Goal: Contribute content: Contribute content

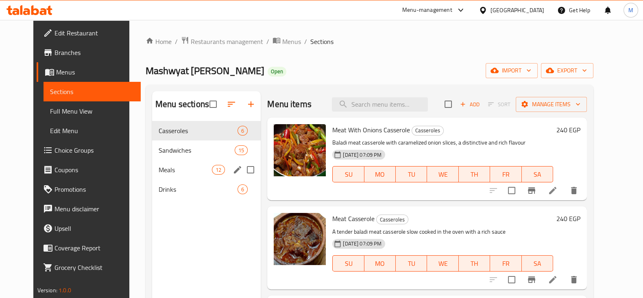
drag, startPoint x: 169, startPoint y: 162, endPoint x: 255, endPoint y: 152, distance: 86.5
click at [169, 162] on div "Meals 12" at bounding box center [206, 170] width 109 height 20
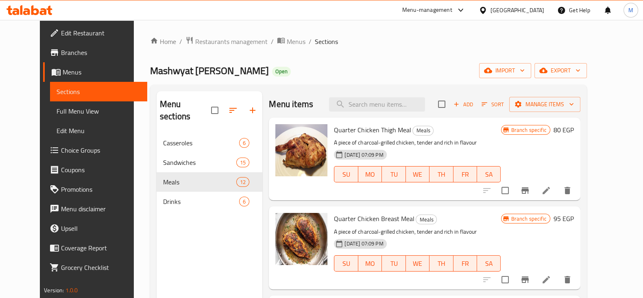
click at [530, 186] on icon "Branch-specific-item" at bounding box center [525, 191] width 10 height 10
click at [529, 279] on icon "Branch-specific-item" at bounding box center [525, 279] width 7 height 7
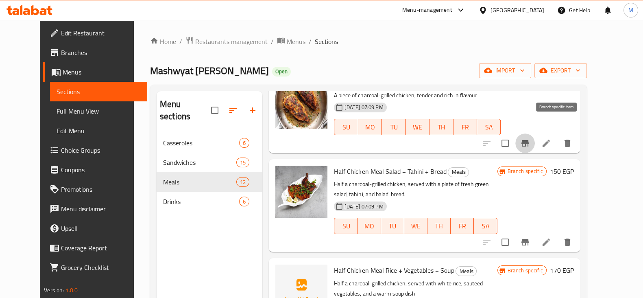
scroll to position [153, 0]
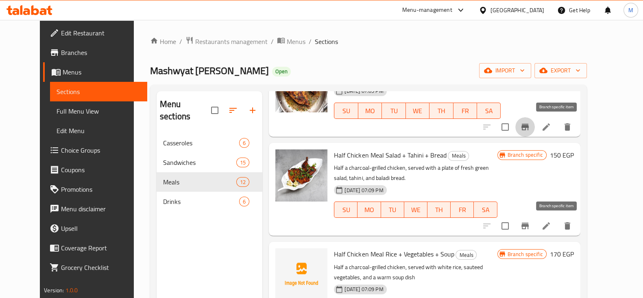
click at [530, 223] on icon "Branch-specific-item" at bounding box center [525, 226] width 10 height 10
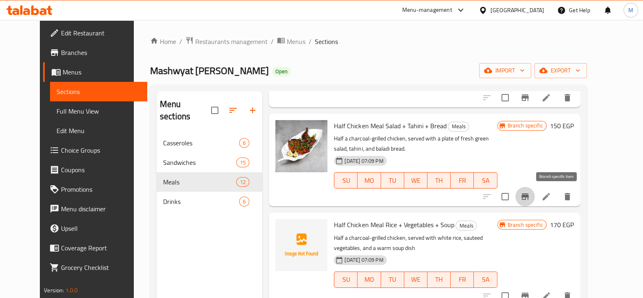
scroll to position [203, 0]
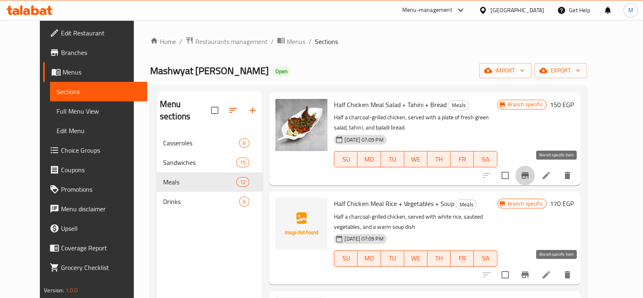
click at [529, 275] on icon "Branch-specific-item" at bounding box center [525, 274] width 7 height 7
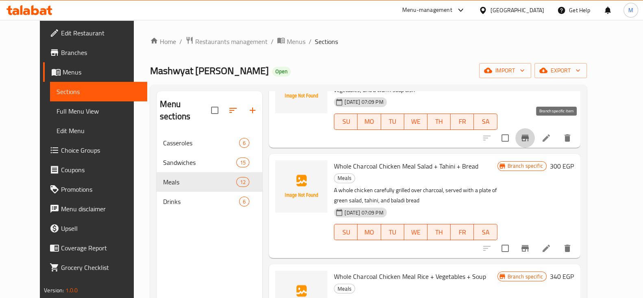
scroll to position [356, 0]
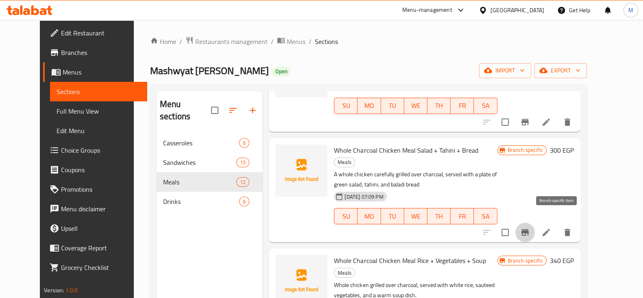
click at [529, 229] on icon "Branch-specific-item" at bounding box center [525, 232] width 7 height 7
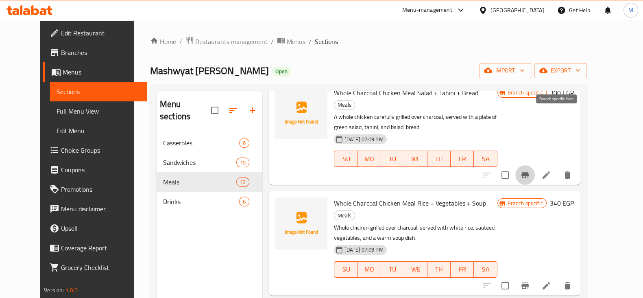
scroll to position [458, 0]
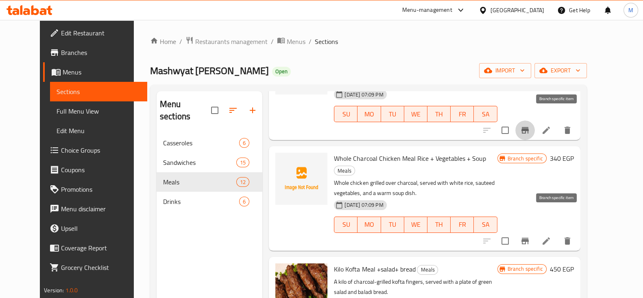
click at [530, 236] on icon "Branch-specific-item" at bounding box center [525, 241] width 10 height 10
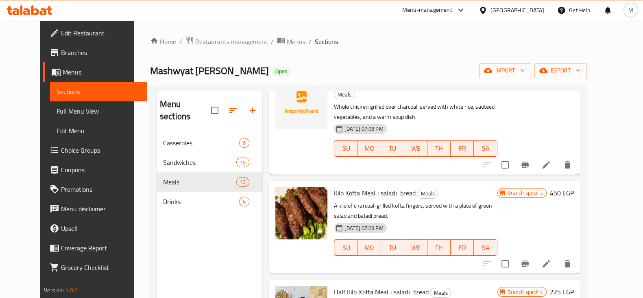
scroll to position [559, 0]
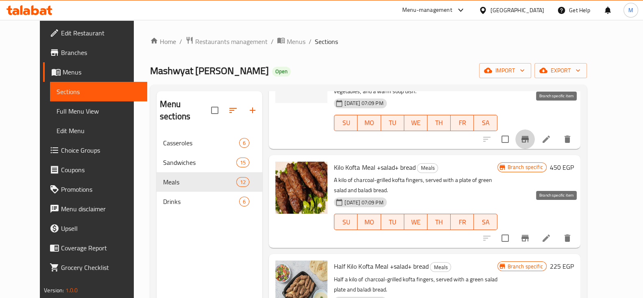
click at [530, 233] on icon "Branch-specific-item" at bounding box center [525, 238] width 10 height 10
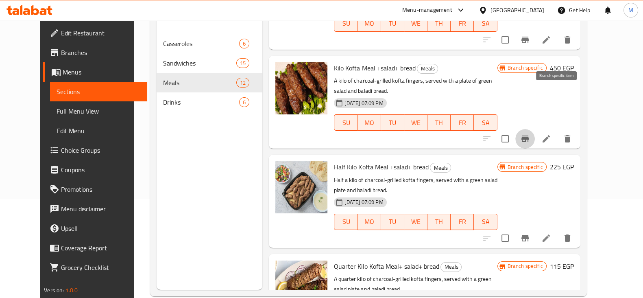
scroll to position [610, 0]
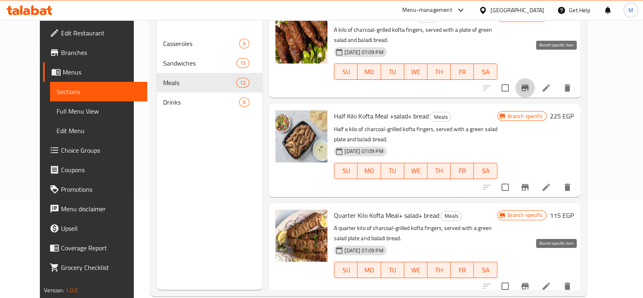
click at [535, 276] on button "Branch-specific-item" at bounding box center [526, 286] width 20 height 20
click at [535, 177] on button "Branch-specific-item" at bounding box center [526, 187] width 20 height 20
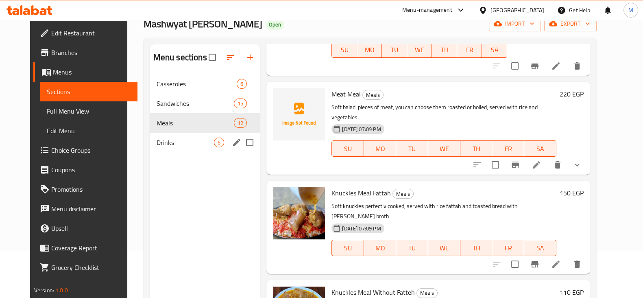
scroll to position [12, 0]
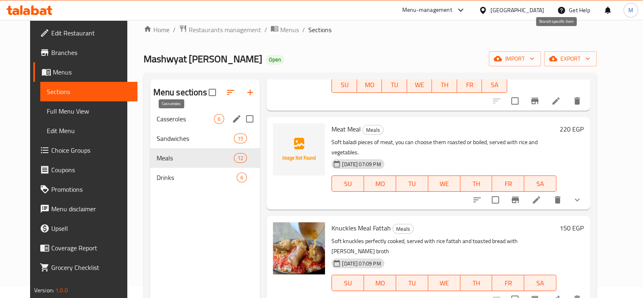
click at [176, 121] on span "Casseroles" at bounding box center [185, 119] width 57 height 10
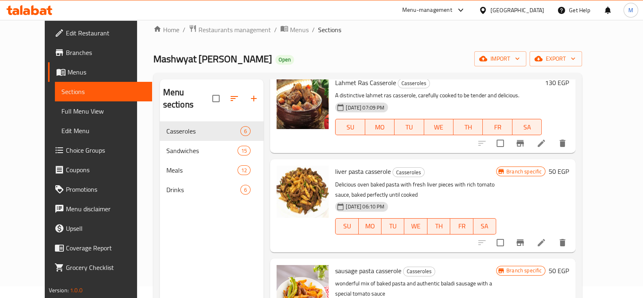
scroll to position [215, 0]
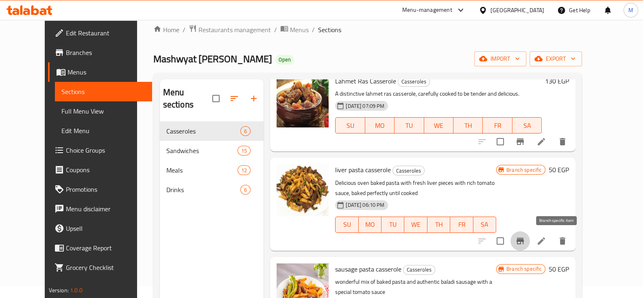
click at [530, 243] on button "Branch-specific-item" at bounding box center [521, 241] width 20 height 20
click at [43, 10] on icon at bounding box center [30, 10] width 46 height 10
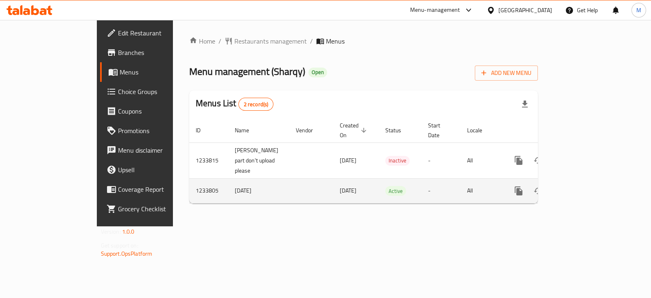
click at [587, 181] on link "enhanced table" at bounding box center [578, 191] width 20 height 20
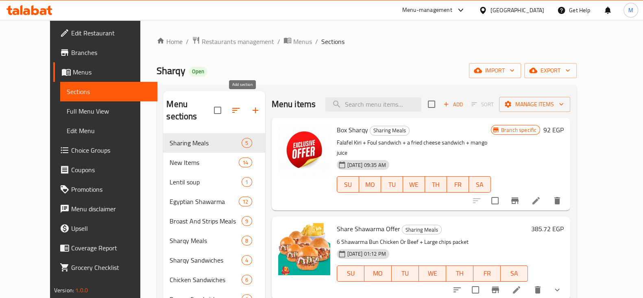
click at [251, 105] on icon "button" at bounding box center [256, 110] width 10 height 10
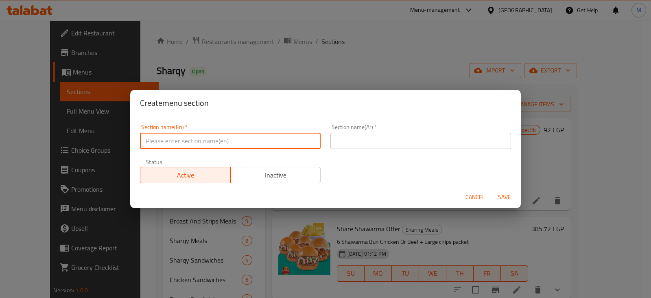
click at [278, 137] on input "text" at bounding box center [230, 141] width 181 height 16
type input "Buy 2 Get 1"
click at [365, 137] on input "text" at bounding box center [420, 141] width 181 height 16
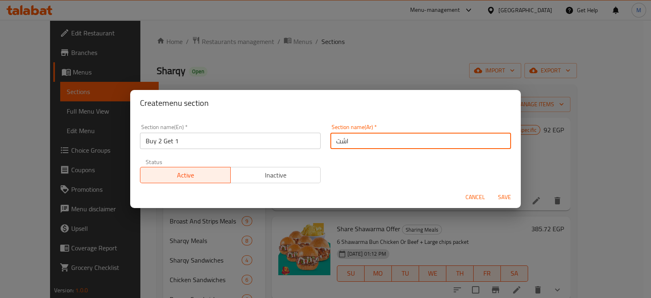
type input "اشتري 2 واحصل علي واحد مجانا"
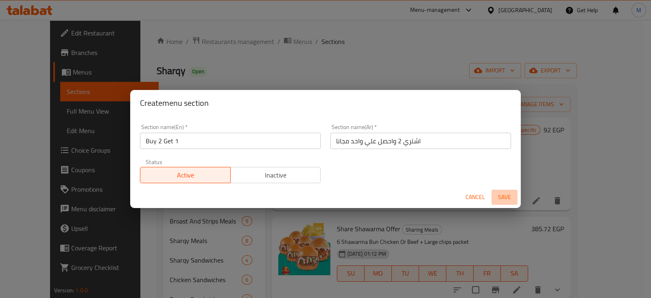
click at [507, 199] on span "Save" at bounding box center [505, 197] width 20 height 10
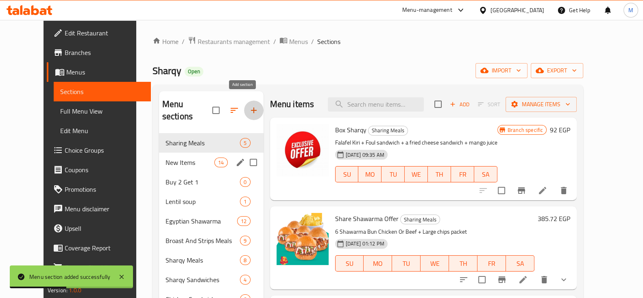
click at [176, 158] on div "New Items 14" at bounding box center [211, 163] width 105 height 20
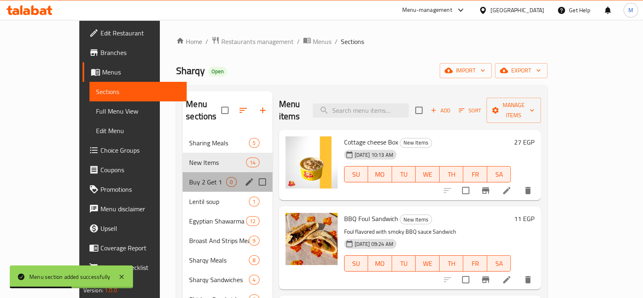
click at [183, 172] on div "Buy 2 Get 1 0" at bounding box center [228, 182] width 90 height 20
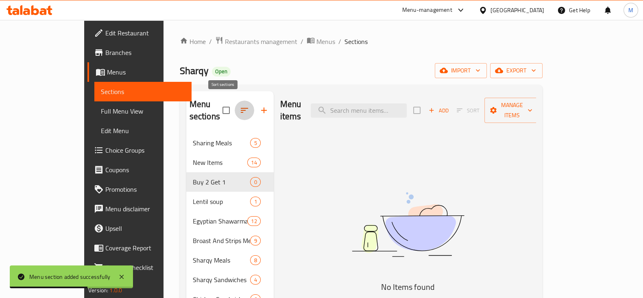
click at [240, 105] on icon "button" at bounding box center [245, 110] width 10 height 10
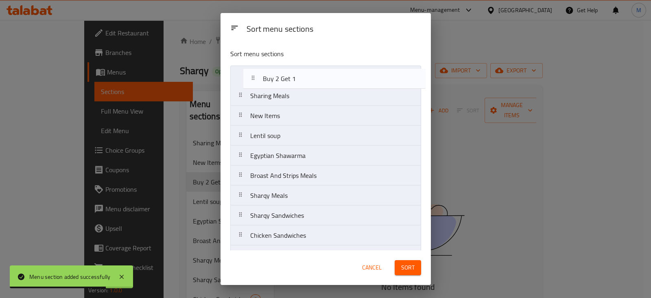
drag, startPoint x: 288, startPoint y: 120, endPoint x: 304, endPoint y: 76, distance: 46.7
click at [304, 76] on nav "Sharing Meals New Items Buy 2 Get 1 Lentil soup Egyptian Shawarma Broast And St…" at bounding box center [325, 275] width 191 height 419
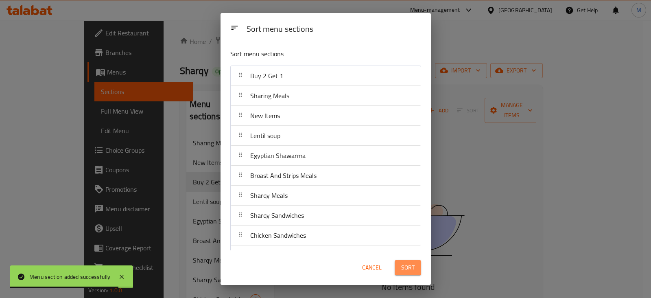
click at [411, 264] on span "Sort" at bounding box center [407, 267] width 13 height 10
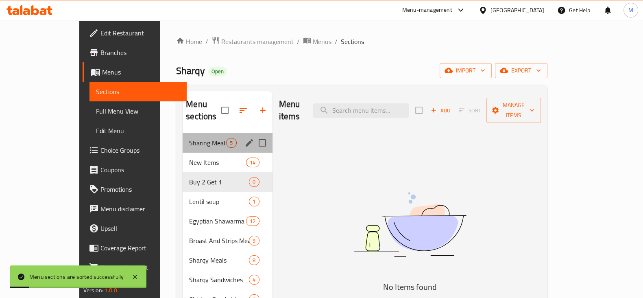
click at [191, 133] on div "Sharing Meals 5" at bounding box center [228, 143] width 90 height 20
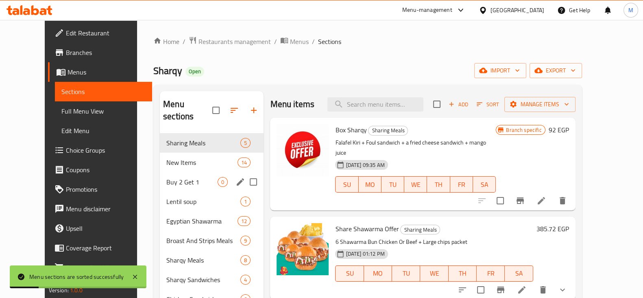
click at [183, 164] on div "New Items 14" at bounding box center [212, 163] width 104 height 20
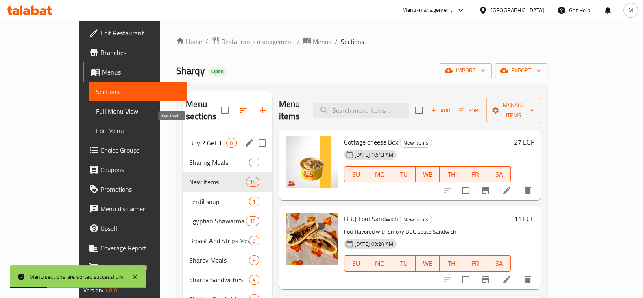
click at [189, 138] on span "Buy 2 Get 1" at bounding box center [207, 143] width 37 height 10
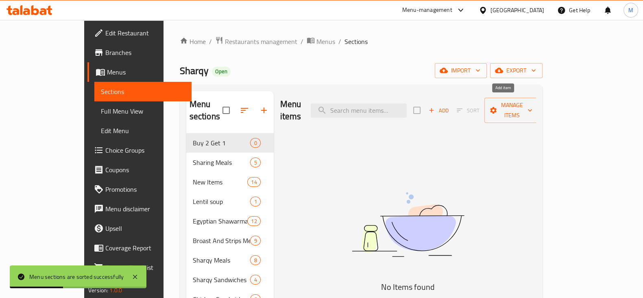
click at [450, 106] on span "Add" at bounding box center [439, 110] width 22 height 9
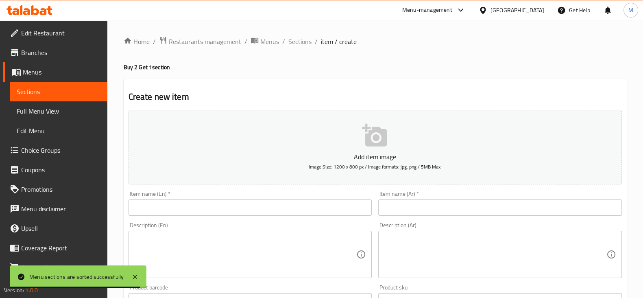
click at [456, 245] on textarea at bounding box center [495, 254] width 223 height 39
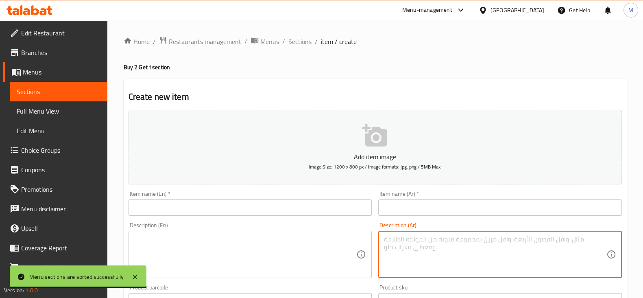
click at [442, 199] on div "Item name (Ar)   * Item name (Ar) *" at bounding box center [500, 203] width 244 height 25
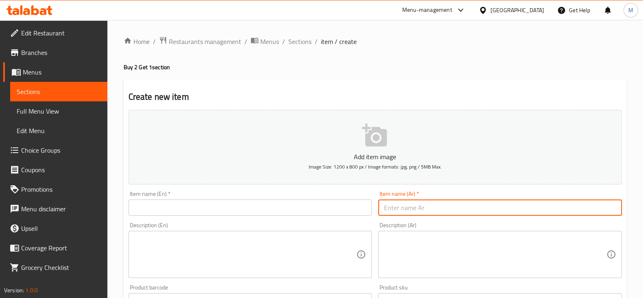
click at [442, 205] on input "text" at bounding box center [500, 207] width 244 height 16
paste input "العرض الأول"
type input "العرض الأول"
click at [470, 245] on textarea at bounding box center [495, 254] width 223 height 39
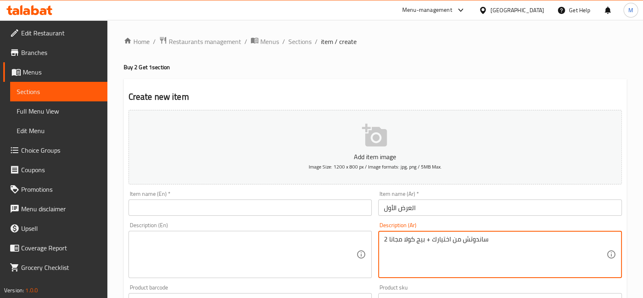
click at [457, 239] on textarea "2 ساندوتش من اختيارك + بيج كولا مجانا" at bounding box center [495, 254] width 223 height 39
type textarea "2 ساندوتش من اختيارك + بيج كولا مجانا"
click at [290, 282] on div "Product barcode Product barcode" at bounding box center [250, 296] width 250 height 31
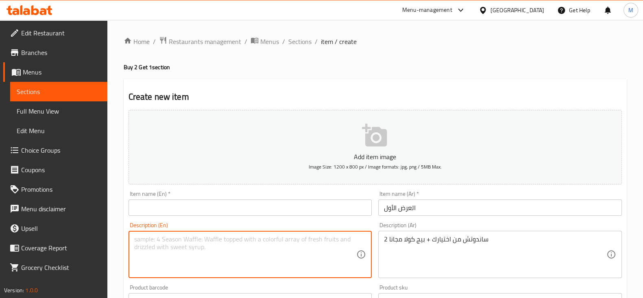
click at [289, 262] on textarea at bounding box center [245, 254] width 223 height 39
paste textarea "2 sandwiches of your choice + free Big Cola"
type textarea "2 sandwiches of your choice + free Big Cola"
click at [406, 208] on input "العرض الأول" at bounding box center [500, 207] width 244 height 16
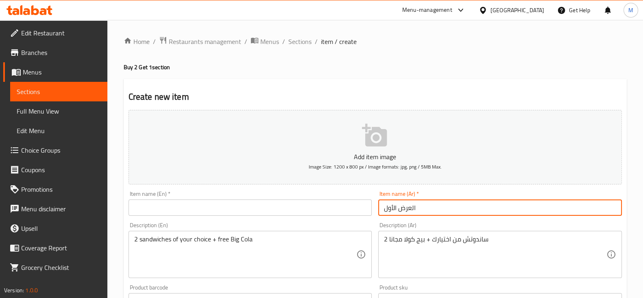
click at [406, 208] on input "العرض الأول" at bounding box center [500, 207] width 244 height 16
click at [192, 204] on input "text" at bounding box center [251, 207] width 244 height 16
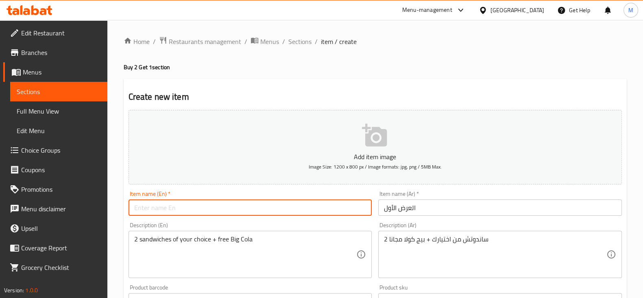
type input "ب"
type input "["
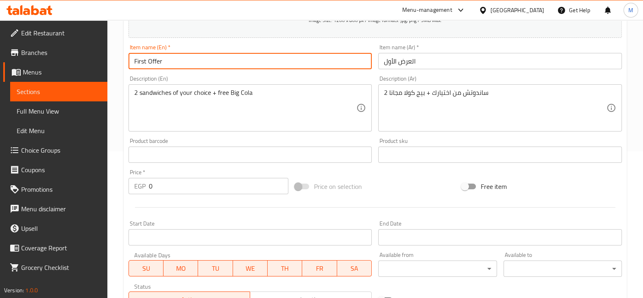
scroll to position [277, 0]
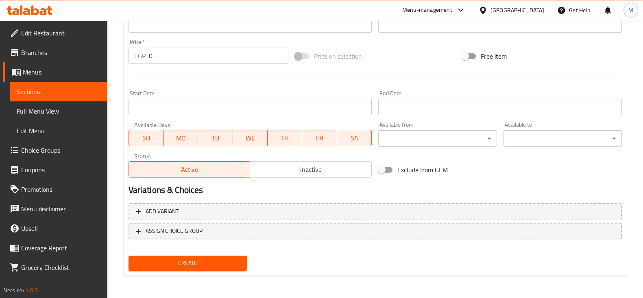
type input "First Offer"
click at [202, 264] on span "Create" at bounding box center [187, 263] width 105 height 10
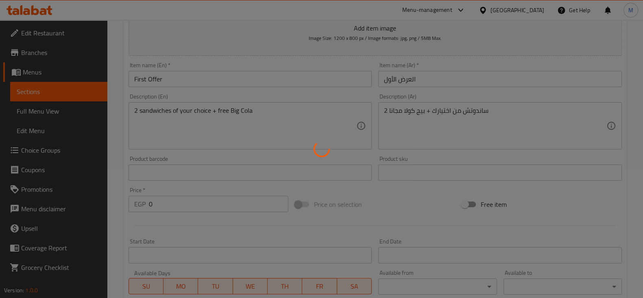
scroll to position [0, 0]
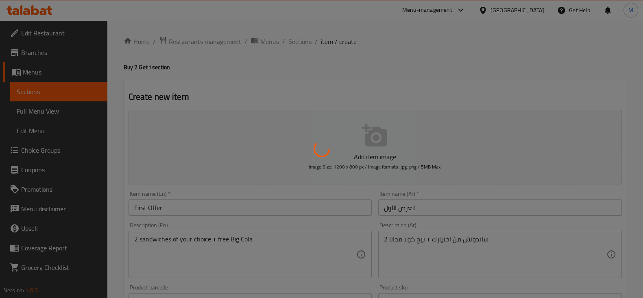
click at [299, 42] on div at bounding box center [321, 149] width 643 height 298
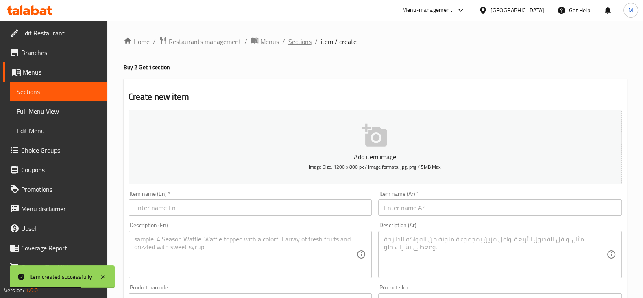
click at [299, 42] on span "Sections" at bounding box center [299, 42] width 23 height 10
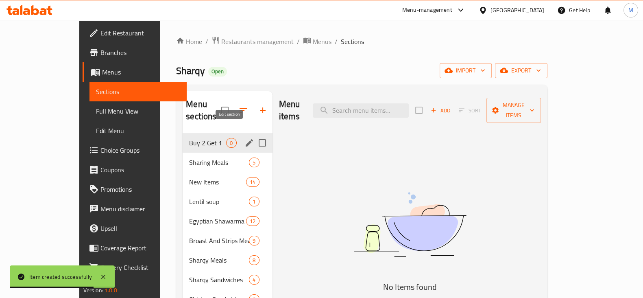
click at [245, 138] on icon "edit" at bounding box center [250, 143] width 10 height 10
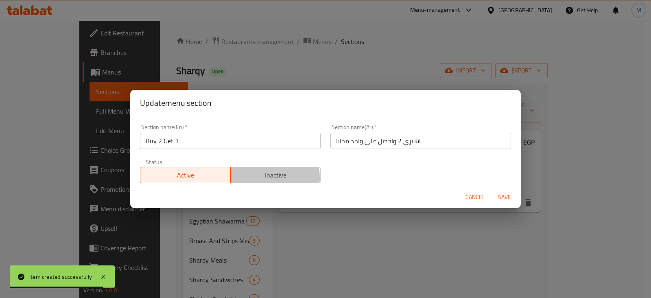
drag, startPoint x: 255, startPoint y: 178, endPoint x: 404, endPoint y: 178, distance: 149.3
click at [256, 178] on span "Inactive" at bounding box center [276, 175] width 84 height 12
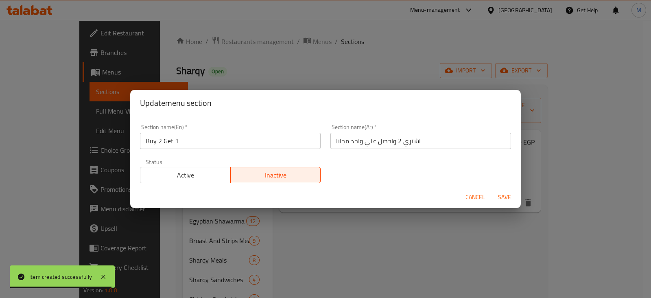
click at [512, 200] on span "Save" at bounding box center [505, 197] width 20 height 10
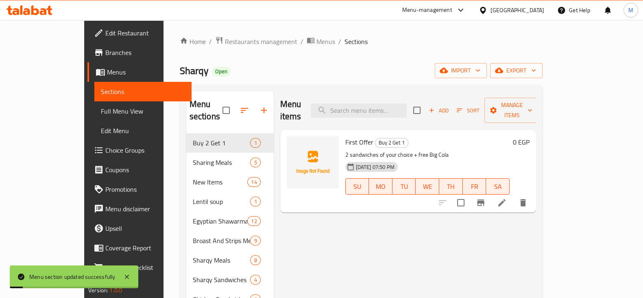
click at [105, 153] on span "Choice Groups" at bounding box center [145, 150] width 80 height 10
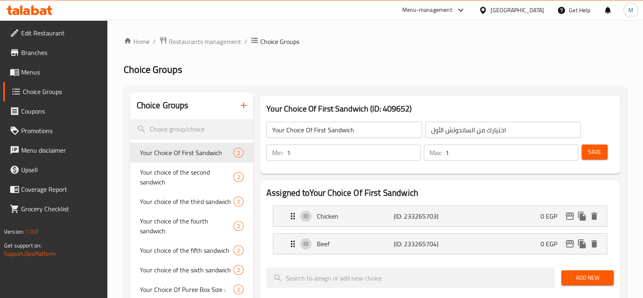
click at [247, 103] on icon "button" at bounding box center [244, 105] width 10 height 10
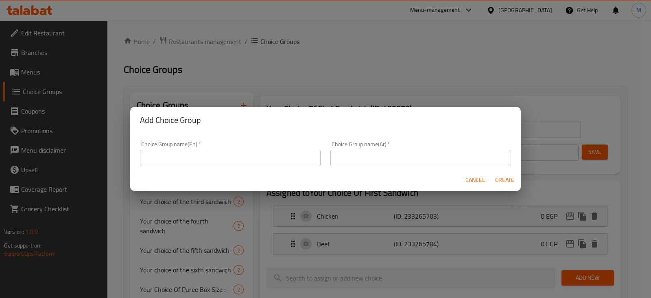
click at [281, 162] on input "text" at bounding box center [230, 158] width 181 height 16
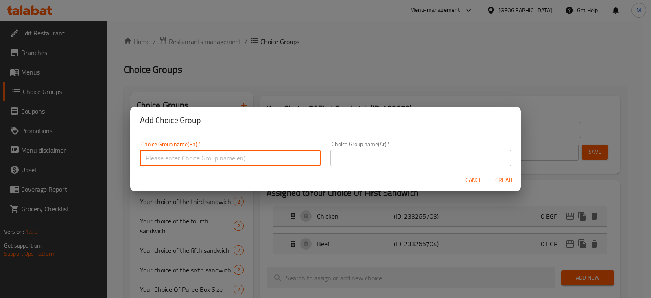
paste input "Your choice of the first sandwich"
type input "Your choice of the first sandwich."
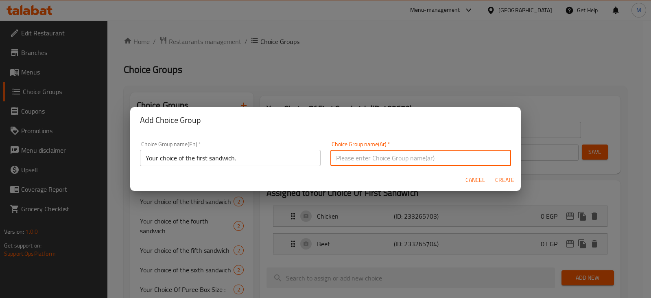
click at [402, 153] on input "text" at bounding box center [420, 158] width 181 height 16
paste input "Your choice of the first sandwich"
click at [403, 153] on input "Your choice of the first sandwich" at bounding box center [420, 158] width 181 height 16
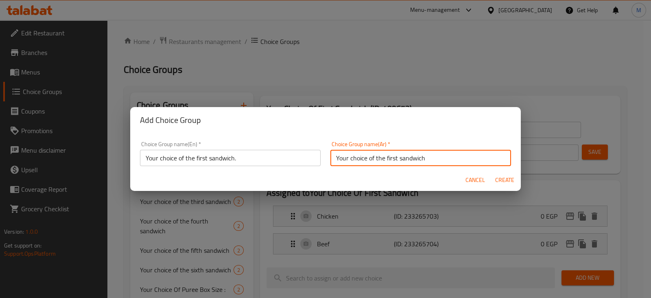
paste input "أختيارك من الساندوتش الاول"
type input "أختيارك من الساندوتش الاول"
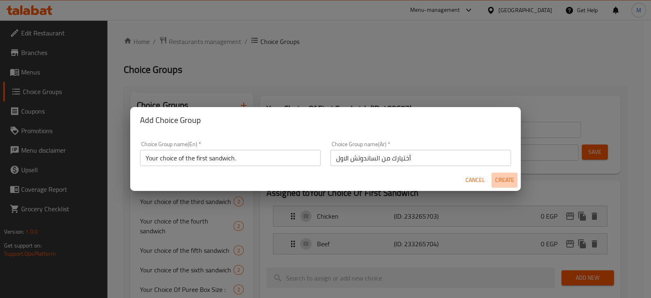
click at [501, 180] on span "Create" at bounding box center [505, 180] width 20 height 10
type input "Your choice of the first sandwich."
type input "أختيارك من الساندوتش الاول"
type input "0"
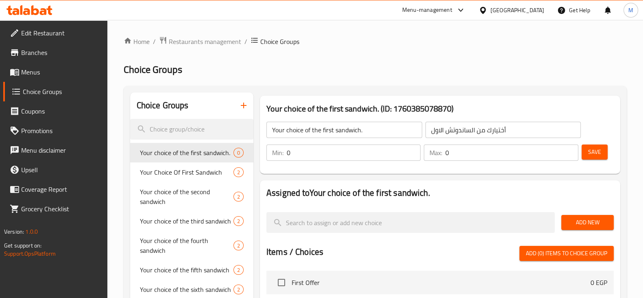
type input "1"
click at [413, 151] on input "1" at bounding box center [354, 152] width 134 height 16
type input "1"
click at [569, 149] on input "1" at bounding box center [512, 152] width 133 height 16
click at [588, 145] on button "Save" at bounding box center [595, 151] width 26 height 15
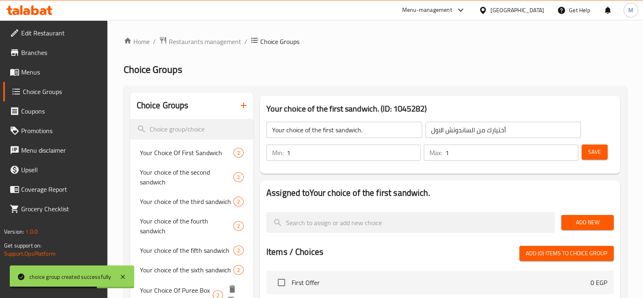
scroll to position [101, 0]
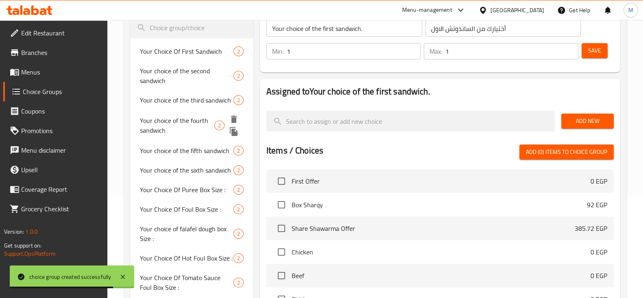
click at [179, 118] on span "Your choice of the fourth sandwich" at bounding box center [177, 126] width 74 height 20
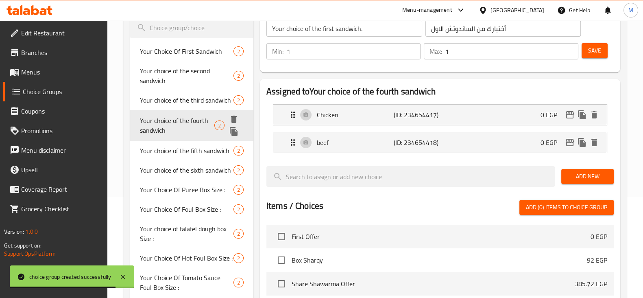
type input "Your choice of the fourth sandwich"
type input "اختيارك من الساندوتش الرابع"
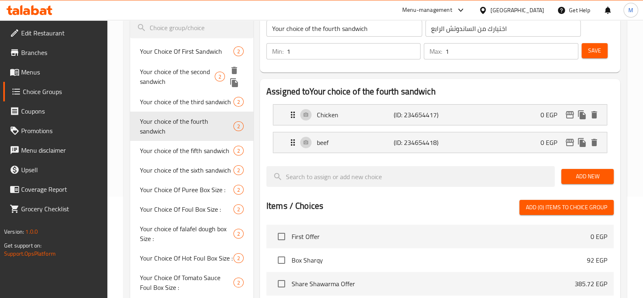
click at [184, 76] on span "Your choice of the second sandwich" at bounding box center [177, 77] width 75 height 20
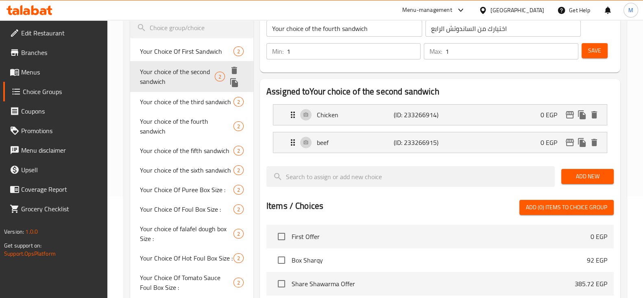
type input "Your choice of the second sandwich"
type input "اختيارك من الساندوتش الثاني"
click at [233, 84] on icon "duplicate" at bounding box center [234, 82] width 8 height 9
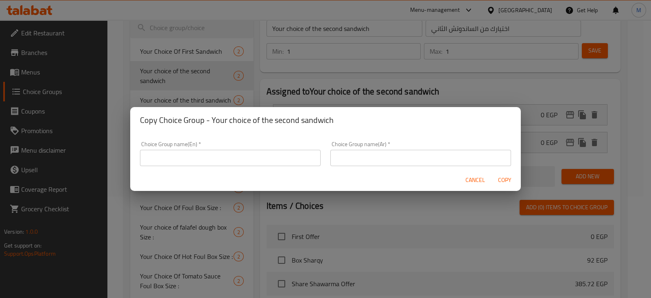
click at [481, 182] on span "Cancel" at bounding box center [475, 180] width 20 height 10
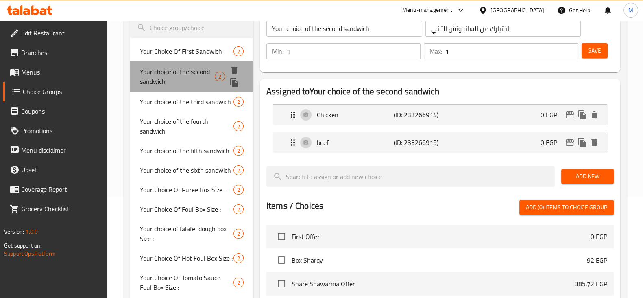
click at [196, 72] on span "Your choice of the second sandwich" at bounding box center [177, 77] width 75 height 20
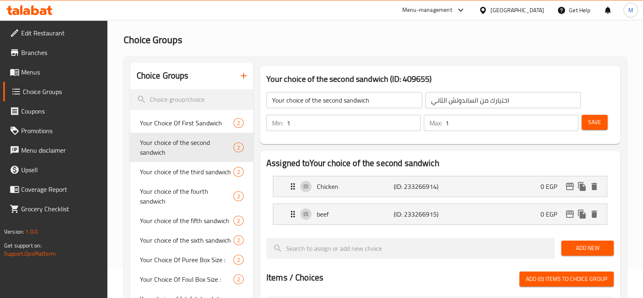
scroll to position [0, 0]
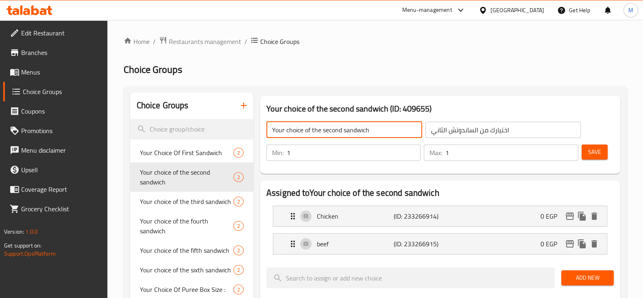
click at [329, 133] on input "Your choice of the second sandwich" at bounding box center [345, 130] width 156 height 16
click at [452, 131] on input "اختيارك من الساندوتش الثاني" at bounding box center [504, 130] width 156 height 16
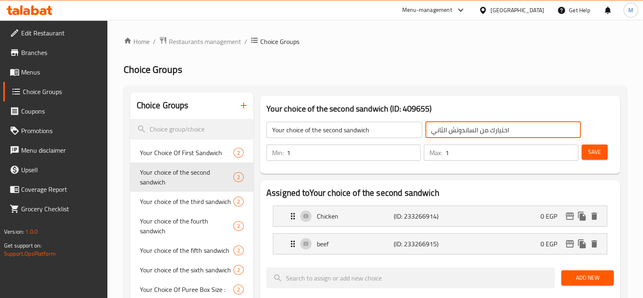
click at [452, 131] on input "اختيارك من الساندوتش الثاني" at bounding box center [504, 130] width 156 height 16
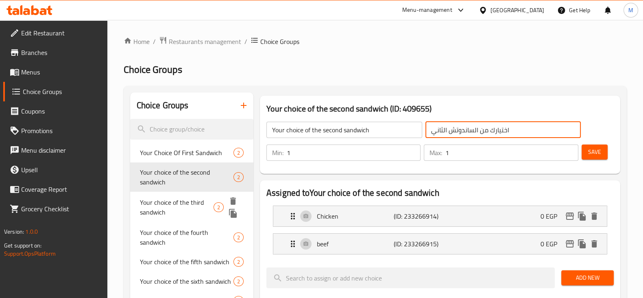
click at [162, 210] on span "Your choice of the third sandwich" at bounding box center [177, 207] width 74 height 20
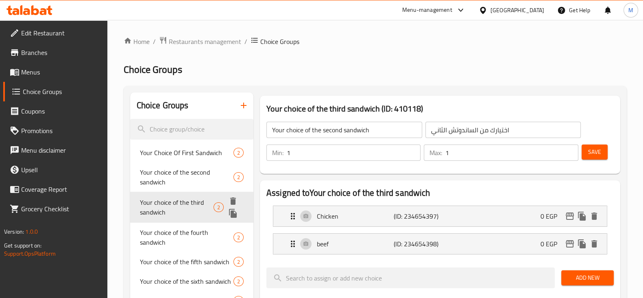
type input "Your choice of the third sandwich"
type input "اختيارك من الساندوتش الثالث"
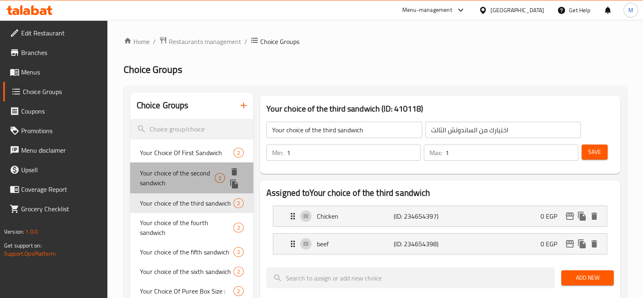
click at [181, 180] on span "Your choice of the second sandwich" at bounding box center [177, 178] width 75 height 20
type input "Your choice of the second sandwich"
type input "اختيارك من الساندوتش الثاني"
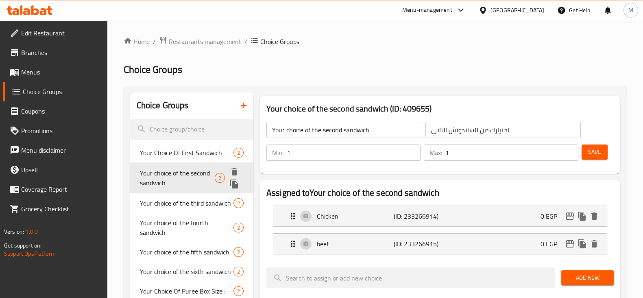
click at [233, 185] on icon "duplicate" at bounding box center [234, 183] width 8 height 9
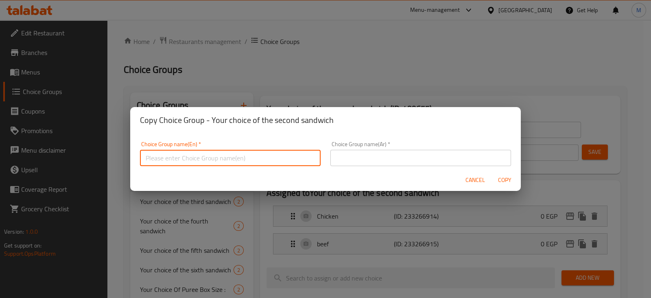
click at [228, 155] on input "text" at bounding box center [230, 158] width 181 height 16
paste input "Your choice of the second sandwich"
type input "Your choice of the second sandwich."
click at [371, 162] on input "text" at bounding box center [420, 158] width 181 height 16
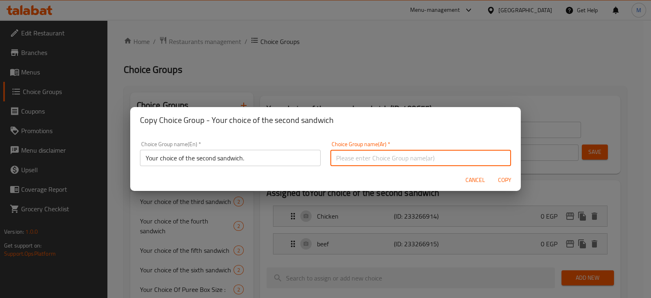
paste input "اختيارك من الساندوتش الثاني"
type input "اختيارك من الساندوتش الثاني."
click at [492, 173] on button "Copy" at bounding box center [505, 180] width 26 height 15
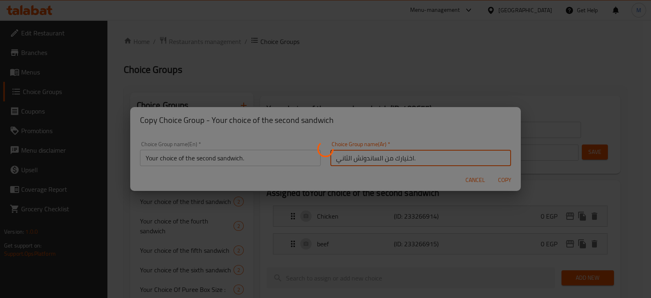
type input "Your choice of the second sandwich."
type input "اختيارك من الساندوتش الثاني."
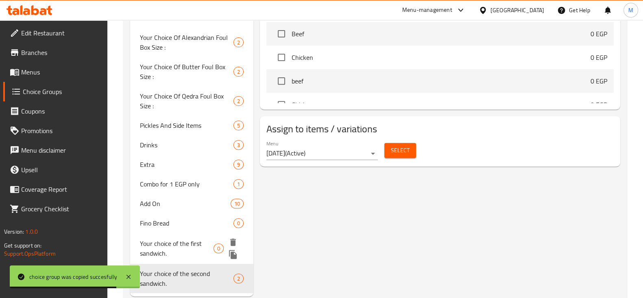
scroll to position [408, 0]
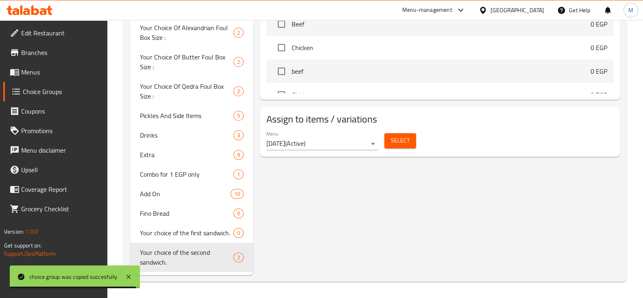
click at [200, 274] on nav "Your Choice Of First Sandwich 2 Your choice of the second sandwich 2 Your choic…" at bounding box center [191, 3] width 123 height 544
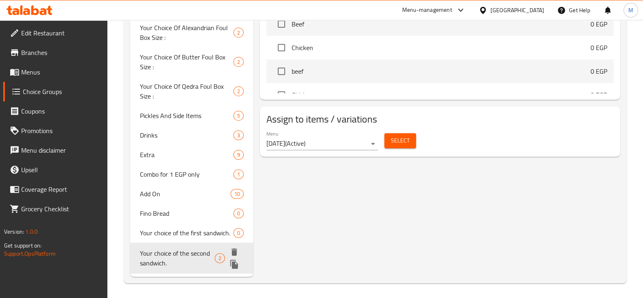
click at [201, 262] on span "Your choice of the second sandwich." at bounding box center [177, 258] width 75 height 20
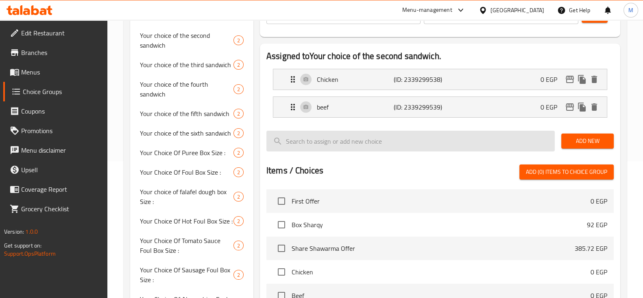
scroll to position [103, 0]
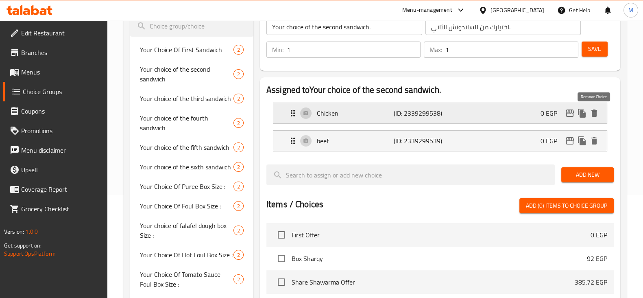
click at [592, 115] on icon "delete" at bounding box center [595, 112] width 6 height 7
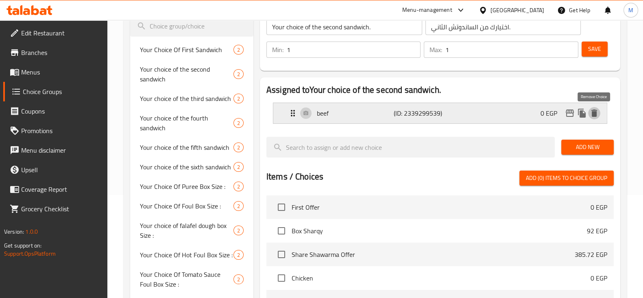
click at [599, 113] on button "delete" at bounding box center [594, 113] width 12 height 12
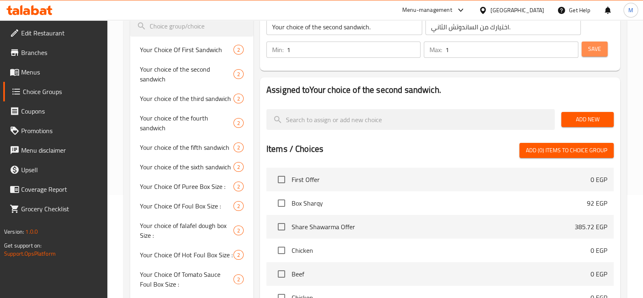
click at [602, 45] on button "Save" at bounding box center [595, 49] width 26 height 15
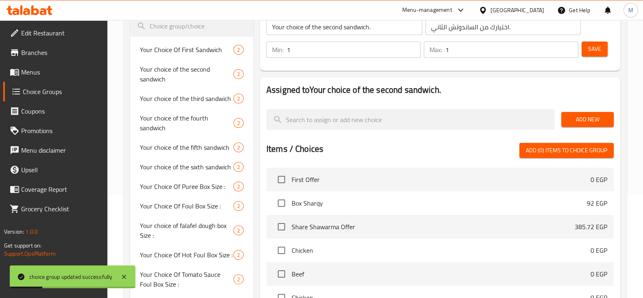
scroll to position [408, 0]
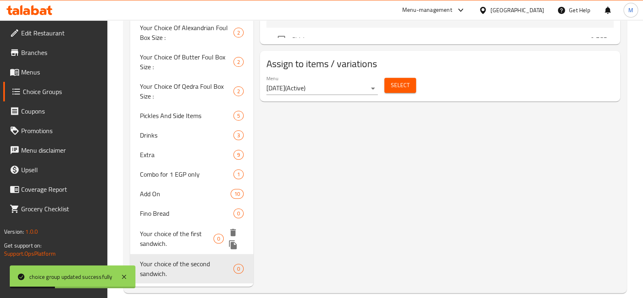
click at [201, 237] on span "Your choice of the first sandwich." at bounding box center [177, 239] width 74 height 20
type input "Your choice of the first sandwich."
type input "أختيارك من الساندوتش الاول"
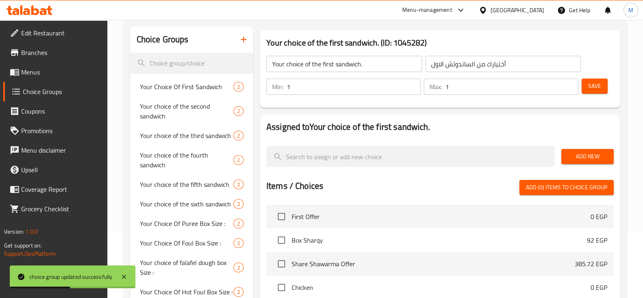
scroll to position [52, 0]
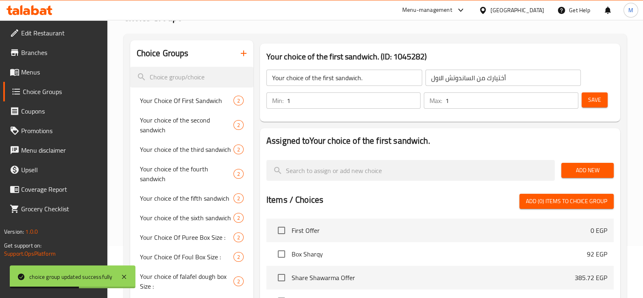
click at [592, 171] on span "Add New" at bounding box center [587, 170] width 39 height 10
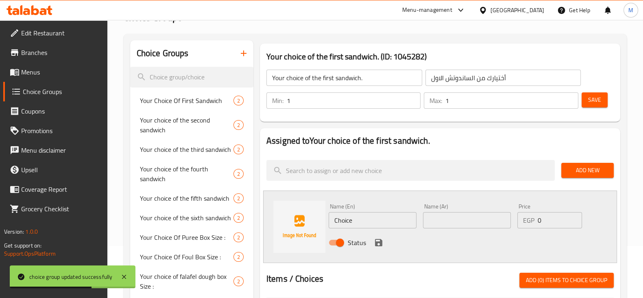
click at [364, 220] on input "Choice" at bounding box center [373, 220] width 88 height 16
type input "f"
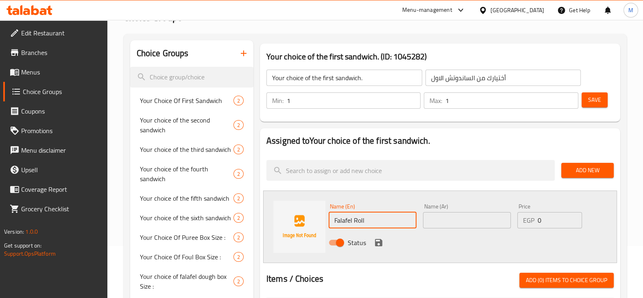
type input "Falafel Roll"
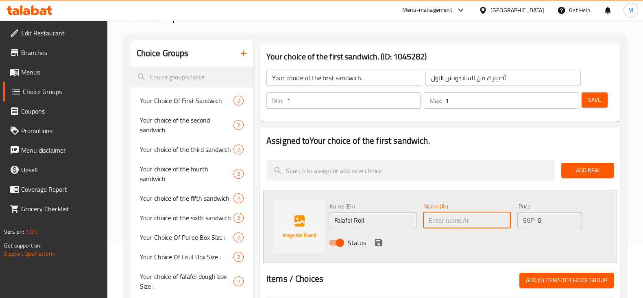
drag, startPoint x: 447, startPoint y: 222, endPoint x: 438, endPoint y: 227, distance: 10.7
click at [447, 222] on input "text" at bounding box center [467, 220] width 88 height 16
paste input "فلافل رول"
type input "فلافل رول"
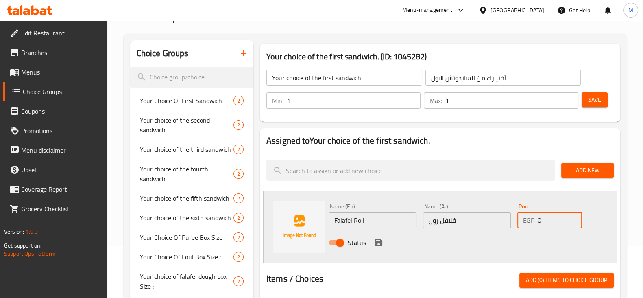
drag, startPoint x: 550, startPoint y: 218, endPoint x: 513, endPoint y: 218, distance: 37.4
click at [513, 218] on div "Name (En) Falafel Roll Name (En) Name (Ar) فلافل رول Name (Ar) Price EGP 0 Pric…" at bounding box center [468, 226] width 284 height 53
type input "28"
click at [379, 243] on icon "save" at bounding box center [378, 242] width 7 height 7
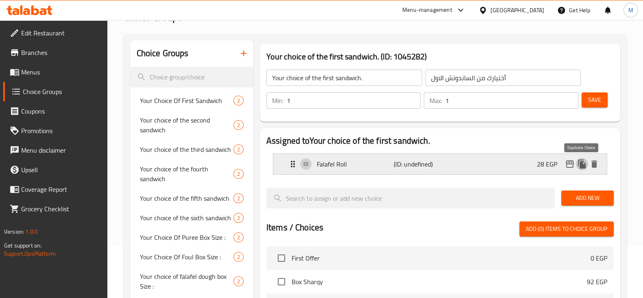
click at [583, 166] on icon "duplicate" at bounding box center [582, 163] width 8 height 9
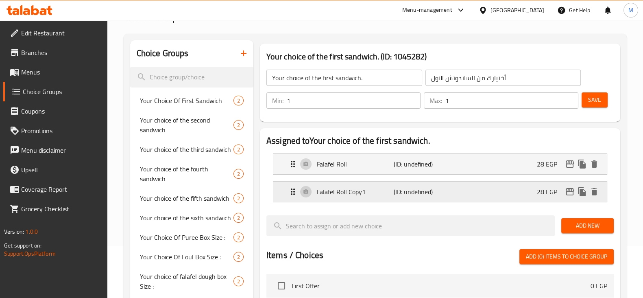
click at [459, 190] on div "Falafel Roll Copy1 (ID: undefined) 28 EGP" at bounding box center [442, 191] width 309 height 20
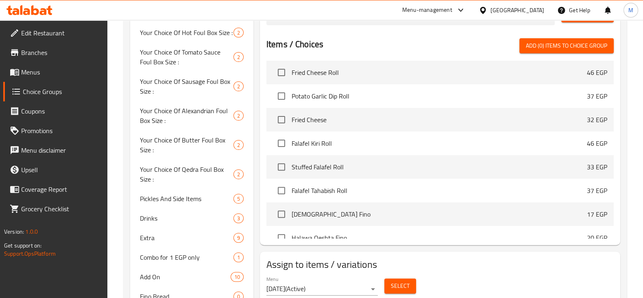
scroll to position [3653, 0]
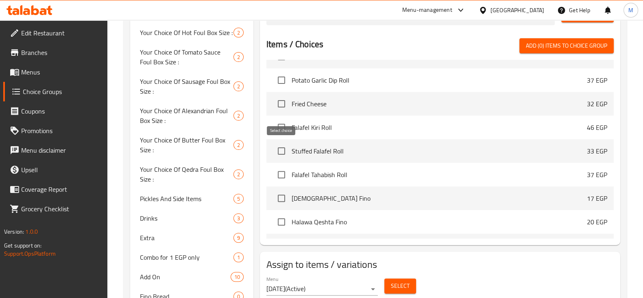
click at [283, 150] on input "checkbox" at bounding box center [281, 150] width 17 height 17
checkbox input "true"
click at [282, 178] on input "checkbox" at bounding box center [281, 174] width 17 height 17
checkbox input "true"
click at [551, 41] on span "Add (2) items to choice group" at bounding box center [566, 46] width 81 height 10
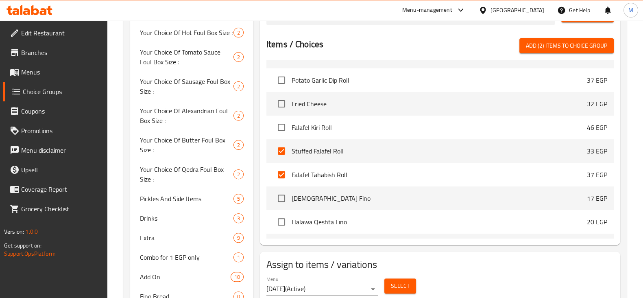
checkbox input "false"
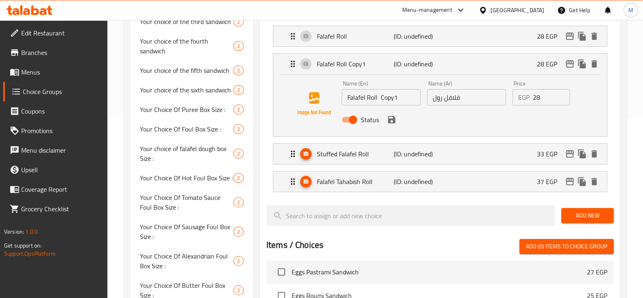
scroll to position [177, 0]
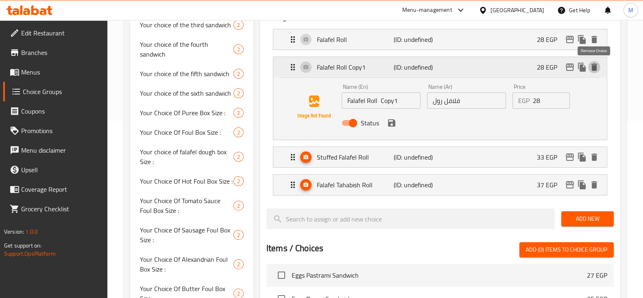
click at [598, 66] on icon "delete" at bounding box center [595, 67] width 10 height 10
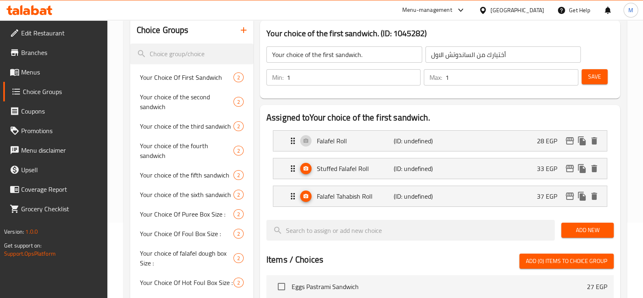
scroll to position [75, 0]
click at [592, 77] on span "Save" at bounding box center [594, 77] width 13 height 10
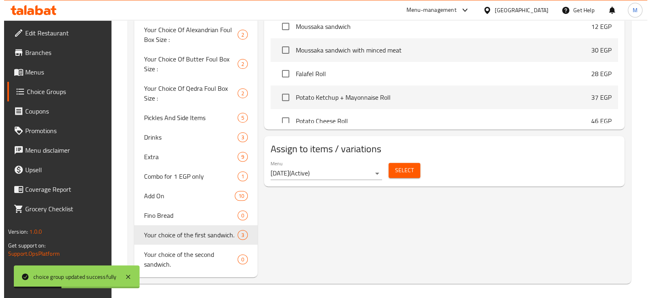
scroll to position [408, 0]
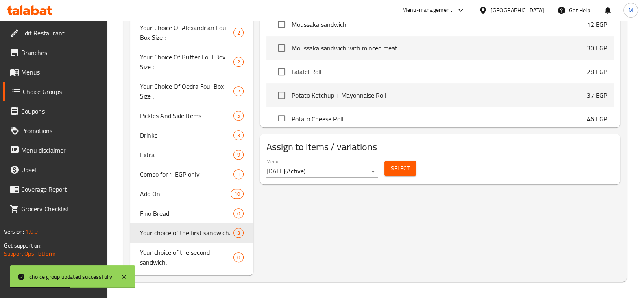
click at [397, 169] on span "Select" at bounding box center [400, 168] width 19 height 10
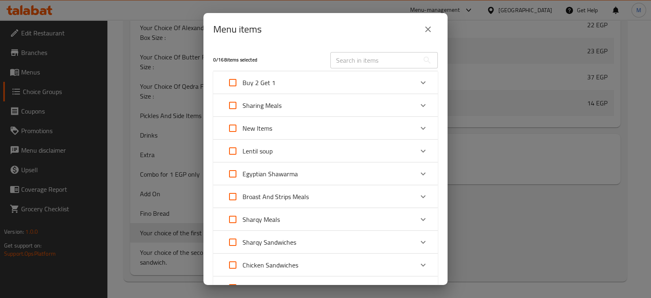
click at [415, 74] on div "Expand" at bounding box center [423, 83] width 20 height 20
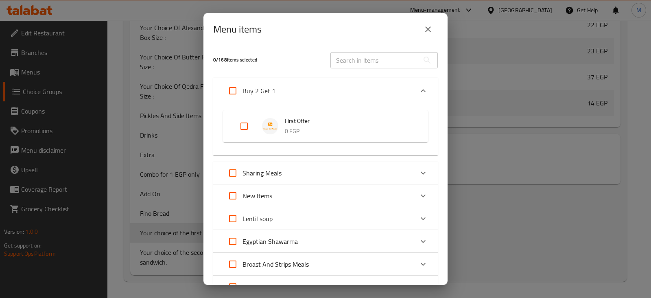
click at [235, 119] on input "Expand" at bounding box center [244, 126] width 20 height 20
checkbox input "true"
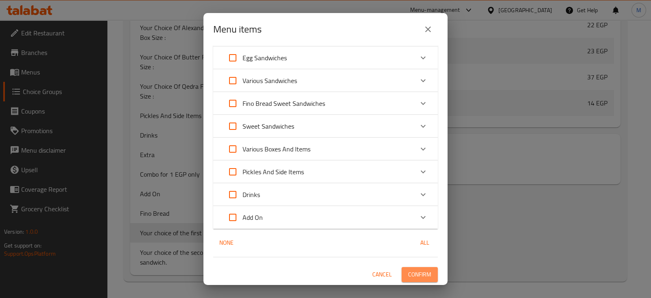
click at [408, 275] on span "Confirm" at bounding box center [419, 274] width 23 height 10
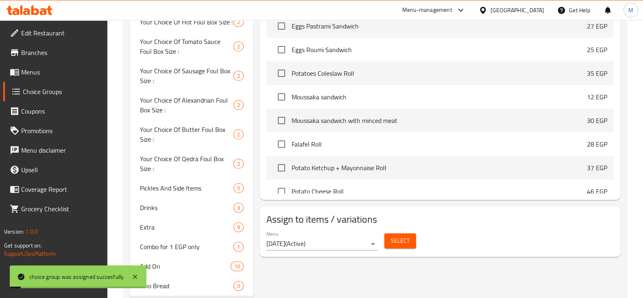
scroll to position [0, 0]
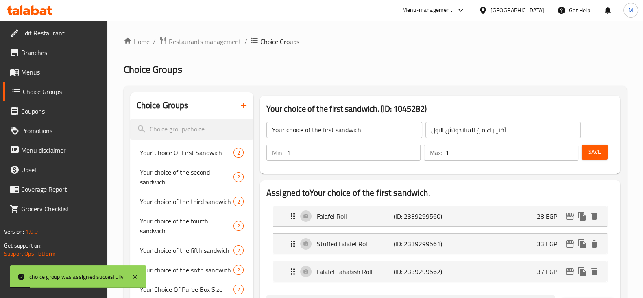
click at [600, 150] on span "Save" at bounding box center [594, 152] width 13 height 10
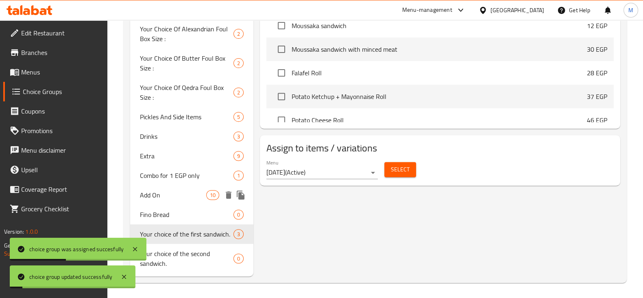
scroll to position [408, 0]
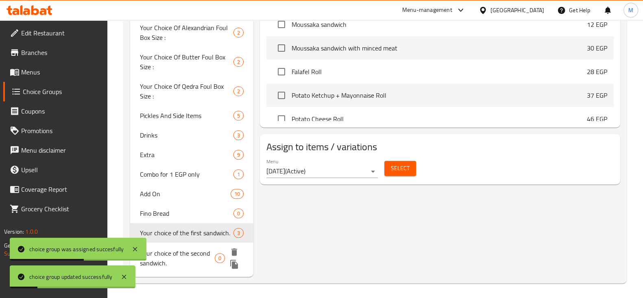
click at [184, 263] on span "Your choice of the second sandwich." at bounding box center [177, 258] width 75 height 20
type input "Your choice of the second sandwich."
type input "اختيارك من الساندوتش الثاني."
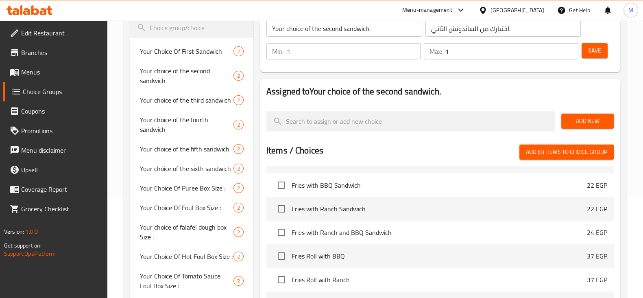
scroll to position [590, 0]
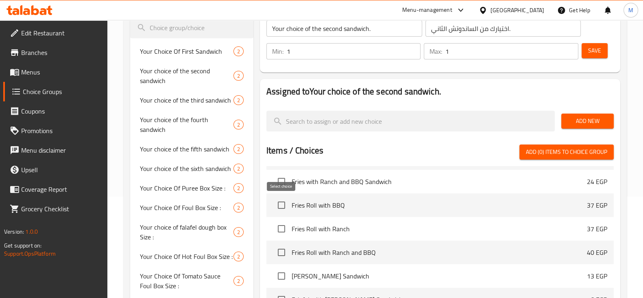
click at [277, 207] on input "checkbox" at bounding box center [281, 205] width 17 height 17
checkbox input "true"
click at [281, 223] on input "checkbox" at bounding box center [281, 228] width 17 height 17
checkbox input "true"
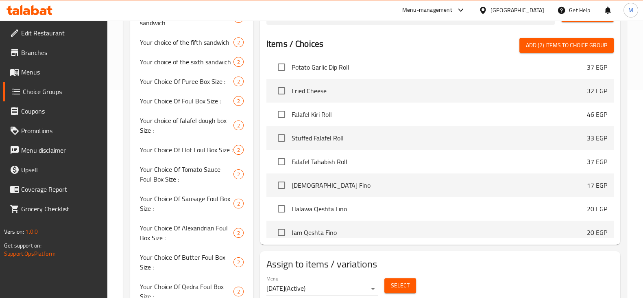
scroll to position [3558, 0]
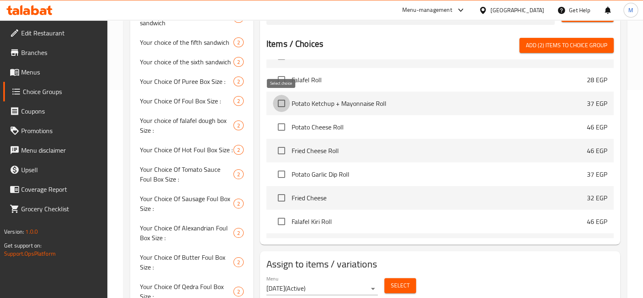
click at [285, 102] on input "checkbox" at bounding box center [281, 103] width 17 height 17
checkbox input "true"
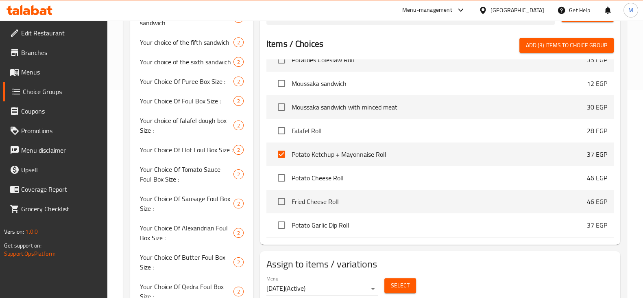
click at [551, 45] on span "Add (3) items to choice group" at bounding box center [566, 45] width 81 height 10
checkbox input "false"
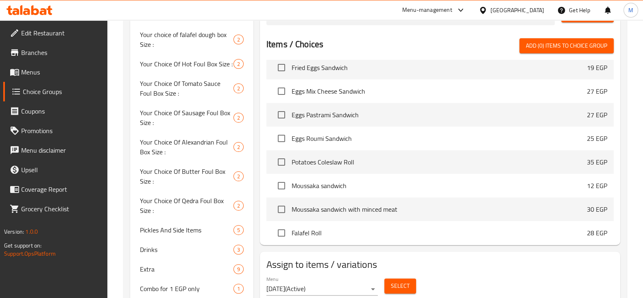
scroll to position [39, 0]
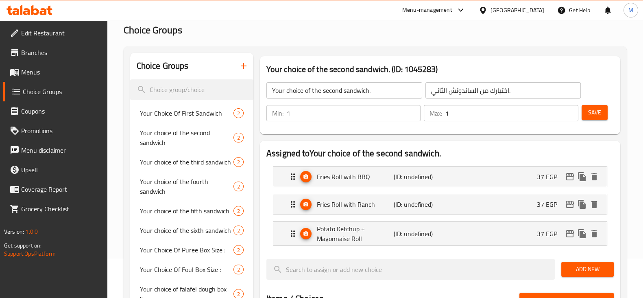
click at [591, 103] on div "Save" at bounding box center [594, 113] width 29 height 20
click at [595, 111] on span "Save" at bounding box center [594, 112] width 13 height 10
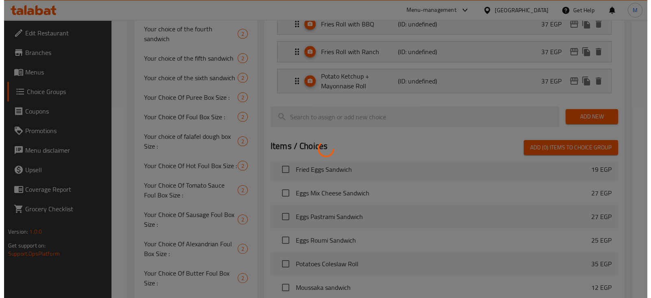
scroll to position [408, 0]
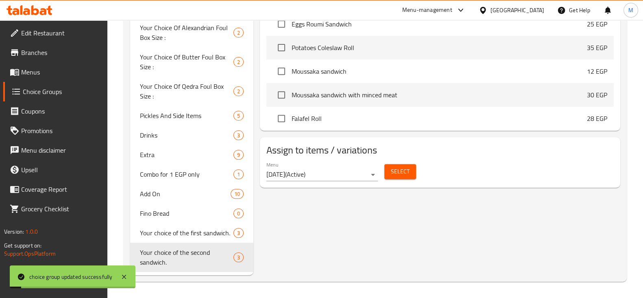
click at [408, 181] on div "Select" at bounding box center [400, 172] width 38 height 22
click at [409, 170] on button "Select" at bounding box center [400, 171] width 32 height 15
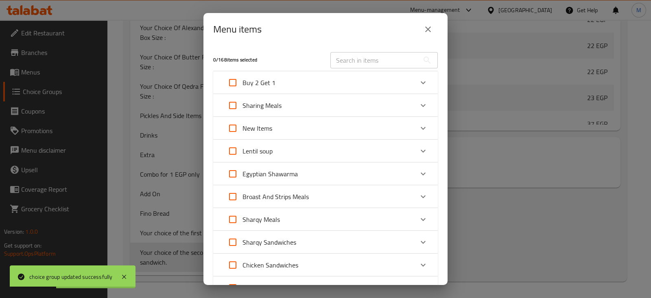
click at [330, 86] on div "Buy 2 Get 1" at bounding box center [318, 83] width 190 height 20
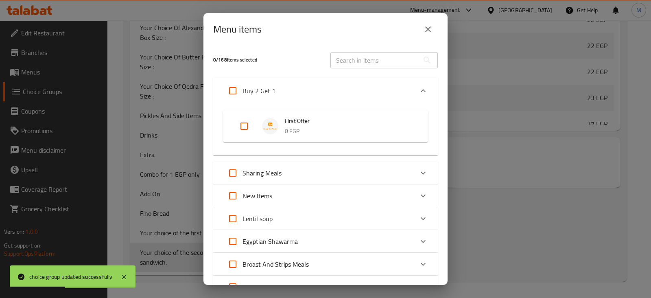
click at [238, 130] on input "Expand" at bounding box center [244, 126] width 20 height 20
checkbox input "true"
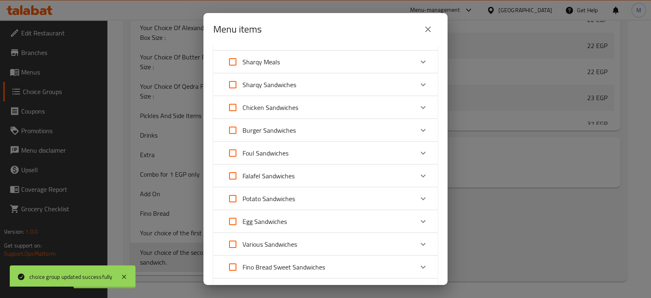
scroll to position [389, 0]
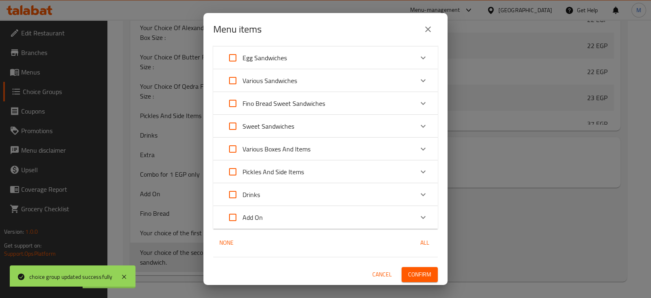
click at [425, 271] on button "Confirm" at bounding box center [420, 274] width 36 height 15
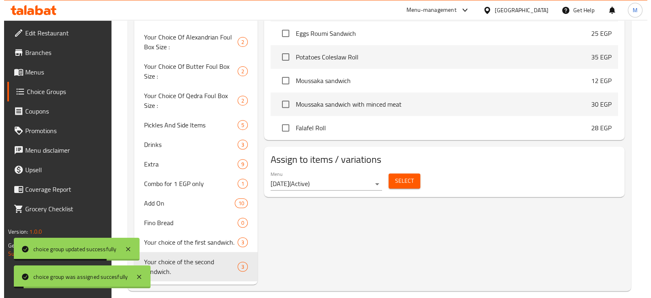
scroll to position [408, 0]
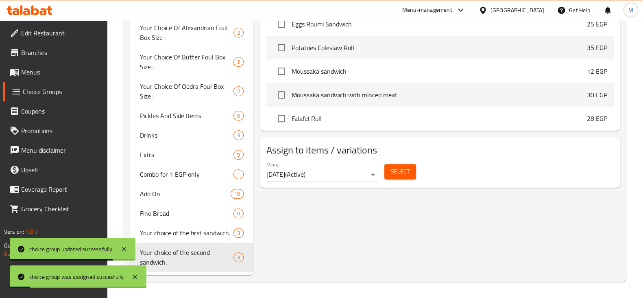
click at [391, 174] on span "Select" at bounding box center [400, 171] width 19 height 10
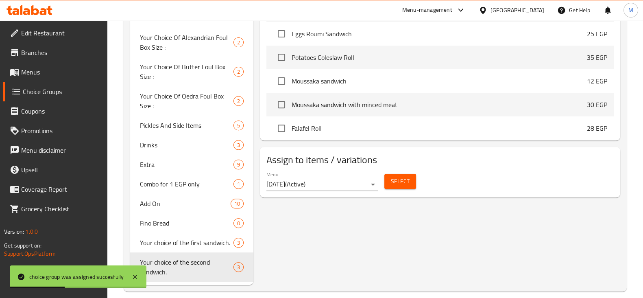
scroll to position [0, 0]
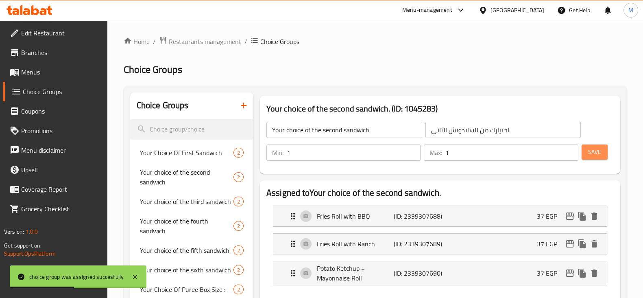
click at [601, 152] on button "Save" at bounding box center [595, 151] width 26 height 15
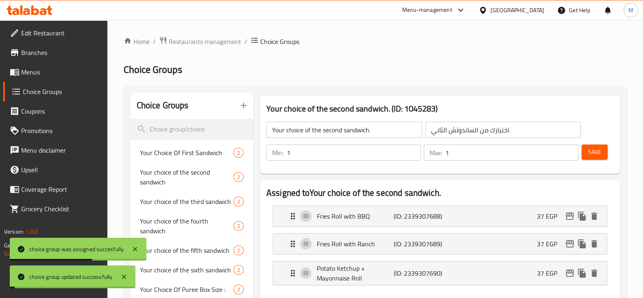
click at [22, 72] on span "Menus" at bounding box center [61, 72] width 80 height 10
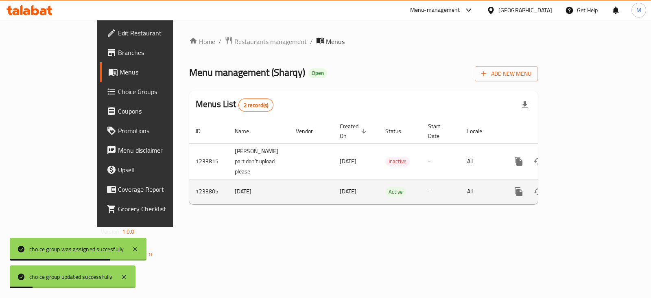
click at [582, 187] on icon "enhanced table" at bounding box center [577, 192] width 10 height 10
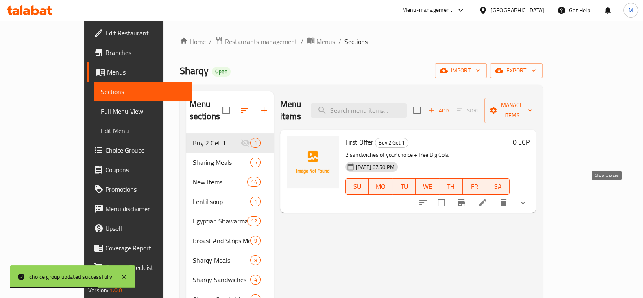
click at [528, 198] on icon "show more" at bounding box center [523, 203] width 10 height 10
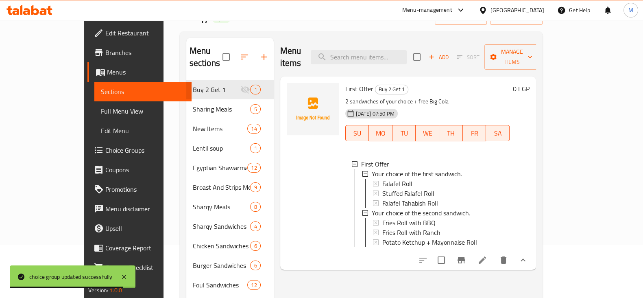
scroll to position [50, 0]
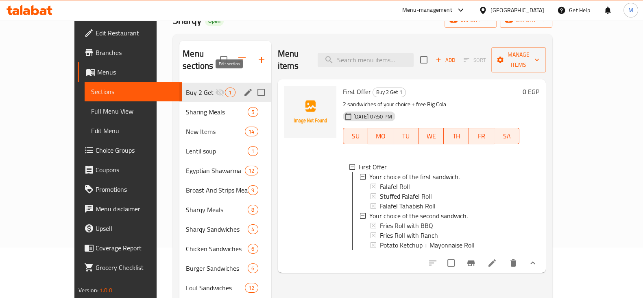
click at [243, 87] on icon "edit" at bounding box center [248, 92] width 10 height 10
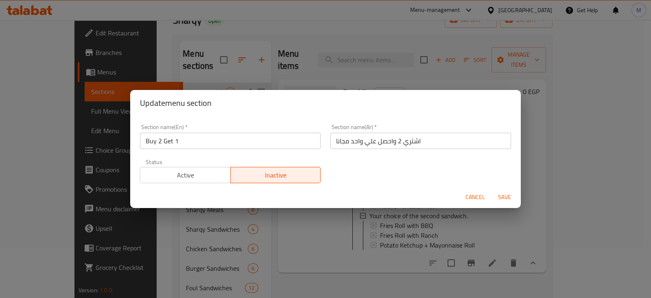
click at [179, 138] on input "Buy 2 Get 1" at bounding box center [230, 141] width 181 height 16
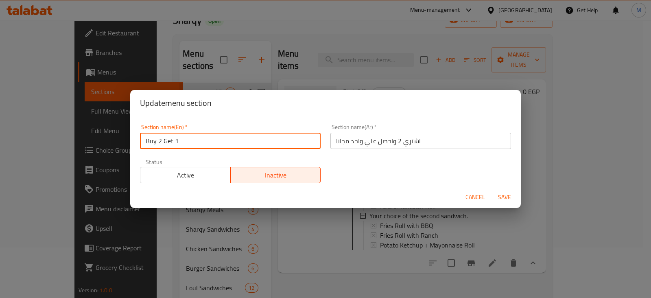
click at [179, 138] on input "Buy 2 Get 1" at bounding box center [230, 141] width 181 height 16
click at [469, 196] on span "Cancel" at bounding box center [475, 197] width 20 height 10
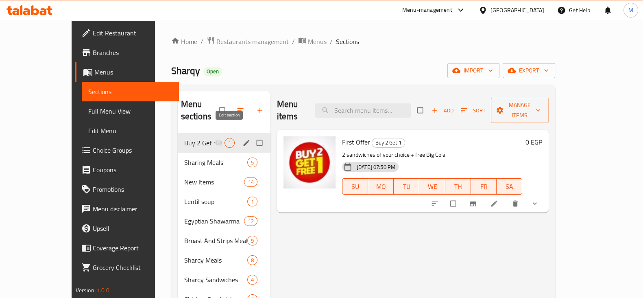
click at [242, 139] on icon "edit" at bounding box center [246, 143] width 8 height 8
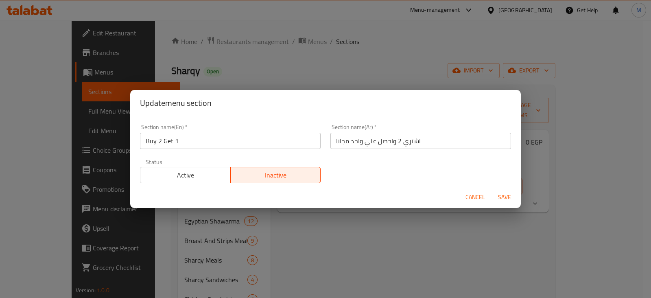
click at [207, 177] on span "Active" at bounding box center [186, 175] width 84 height 12
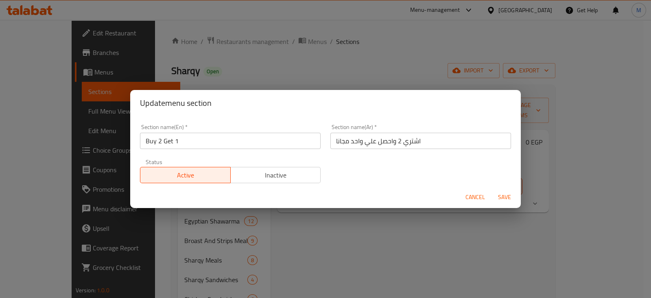
click at [510, 198] on span "Save" at bounding box center [505, 197] width 20 height 10
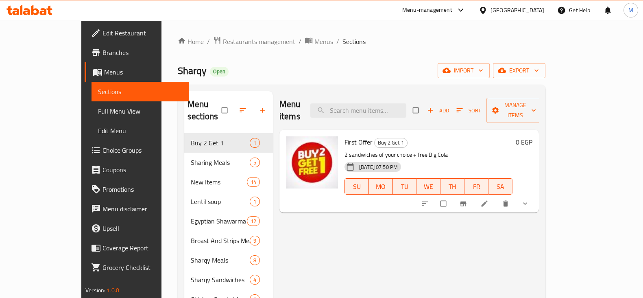
click at [34, 10] on icon at bounding box center [35, 10] width 8 height 10
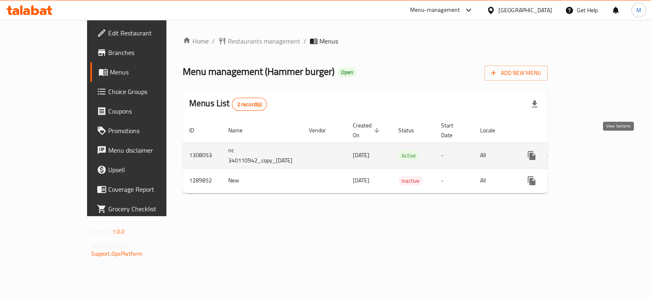
click at [595, 151] on icon "enhanced table" at bounding box center [590, 156] width 10 height 10
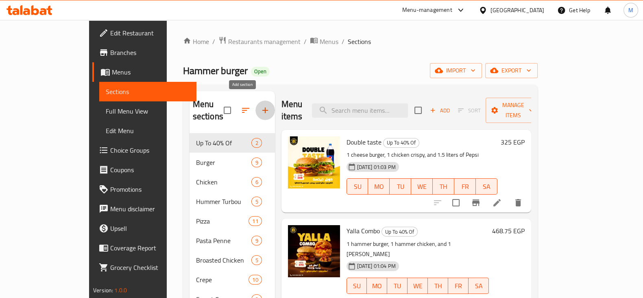
click at [262, 107] on icon "button" at bounding box center [265, 110] width 6 height 6
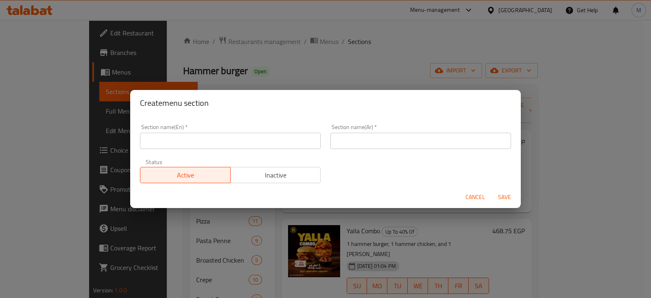
click at [210, 146] on input "text" at bounding box center [230, 141] width 181 height 16
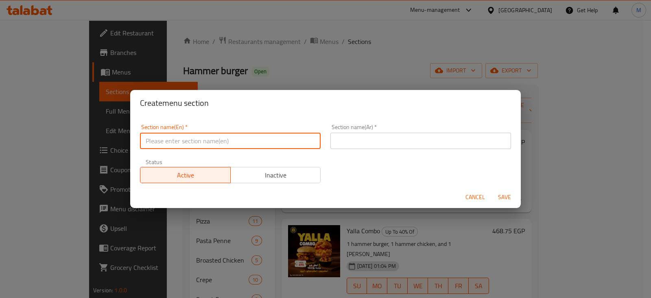
type input "Offers"
click at [436, 143] on input "text" at bounding box center [420, 141] width 181 height 16
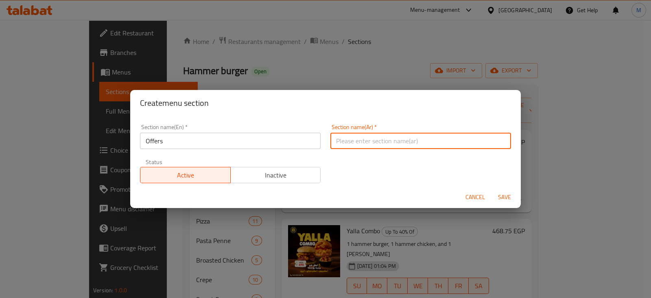
type input "عروض"
click at [498, 198] on span "Save" at bounding box center [505, 197] width 20 height 10
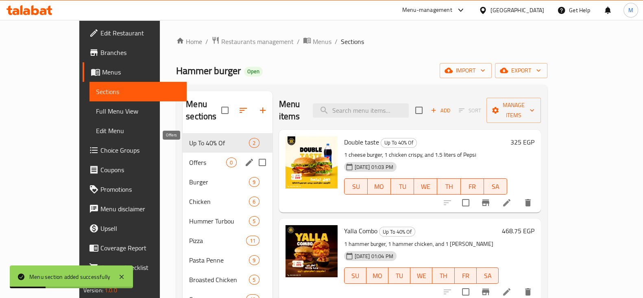
click at [189, 157] on span "Offers" at bounding box center [207, 162] width 37 height 10
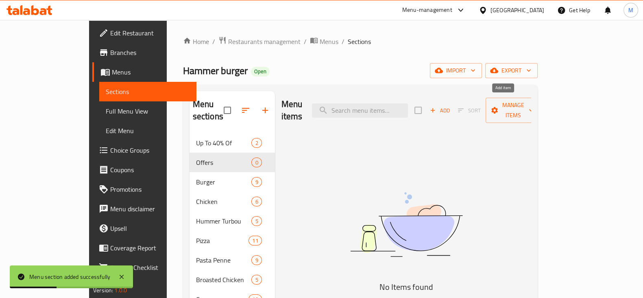
click at [451, 109] on span "Add" at bounding box center [440, 110] width 22 height 9
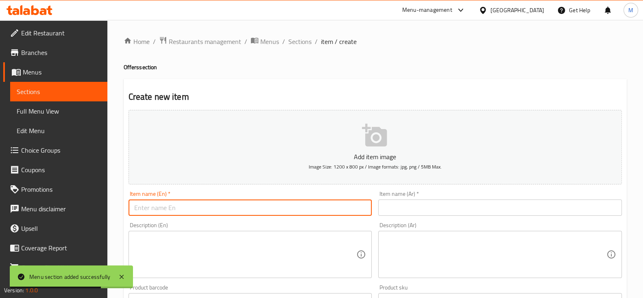
drag, startPoint x: 221, startPoint y: 207, endPoint x: 216, endPoint y: 239, distance: 33.0
click at [221, 207] on input "text" at bounding box center [251, 207] width 244 height 16
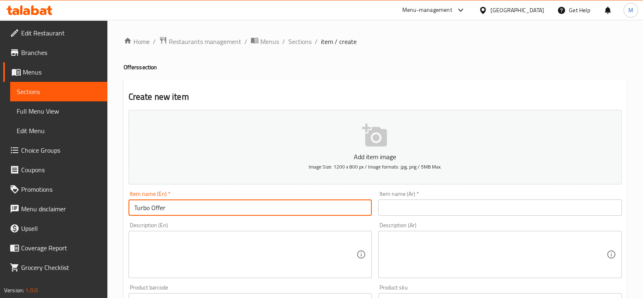
type input "Turbo Offer"
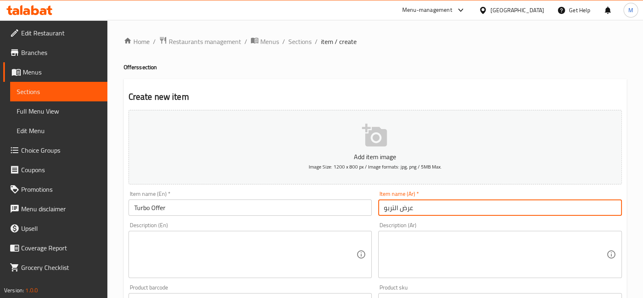
type input "عرض التربو"
click at [450, 253] on textarea at bounding box center [495, 254] width 223 height 39
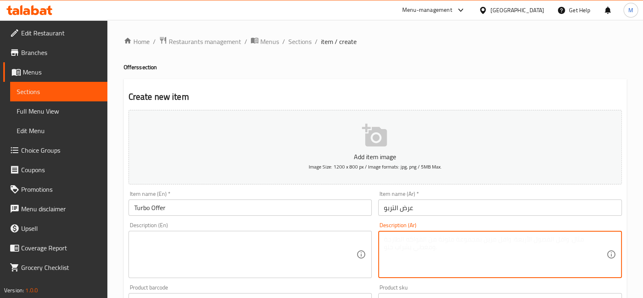
paste textarea "1 حواوشي لحمه + 1 حواوشي سجق + 1 حواوشي ميكس لحمه سجق + 3 باكت بطاطس + ثوميه + …"
type textarea "1 حواوشي لحمه + 1 حواوشي سجق + 1 حواوشي ميكس لحمه سجق + 3 باكت بطاطس + ثوميه + …"
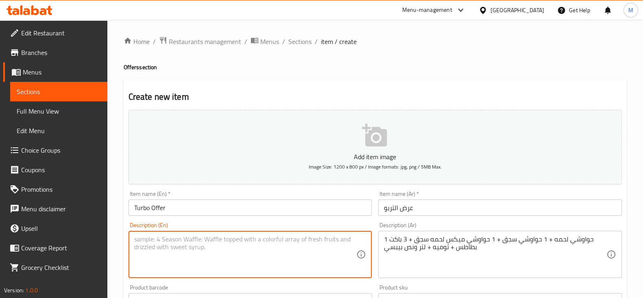
click at [288, 242] on textarea at bounding box center [245, 254] width 223 height 39
paste textarea "1 meat hawawshi + 1 sausage hawawshi + 1 mixed meat and sausage hawawshi + 3 pa…"
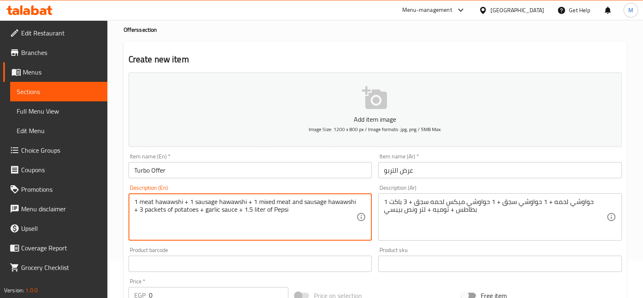
scroll to position [101, 0]
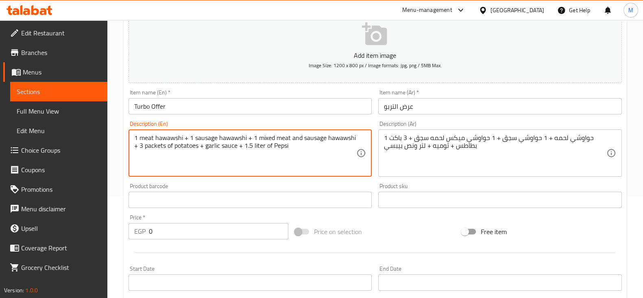
type textarea "1 meat hawawshi + 1 sausage hawawshi + 1 mixed meat and sausage hawawshi + 3 pa…"
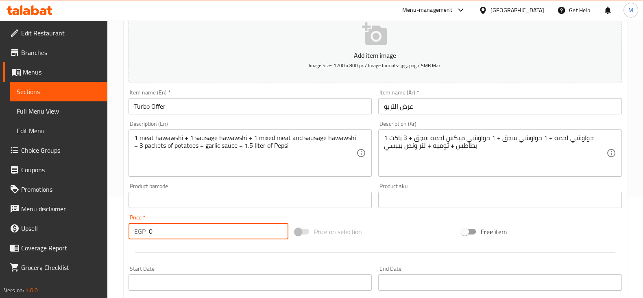
drag, startPoint x: 194, startPoint y: 235, endPoint x: 145, endPoint y: 238, distance: 48.9
click at [145, 238] on div "EGP 0 Price *" at bounding box center [209, 231] width 160 height 16
type input "335"
drag, startPoint x: 331, startPoint y: 170, endPoint x: 246, endPoint y: 215, distance: 96.6
drag, startPoint x: 172, startPoint y: 236, endPoint x: 153, endPoint y: 233, distance: 19.7
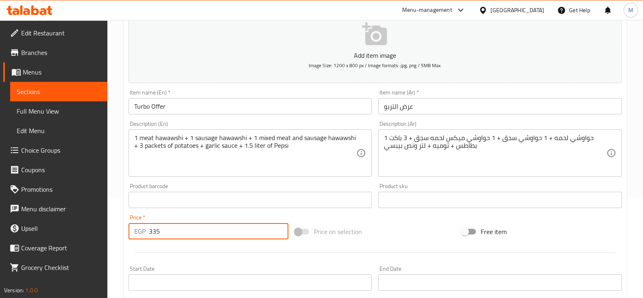
click at [153, 233] on input "335" at bounding box center [219, 231] width 140 height 16
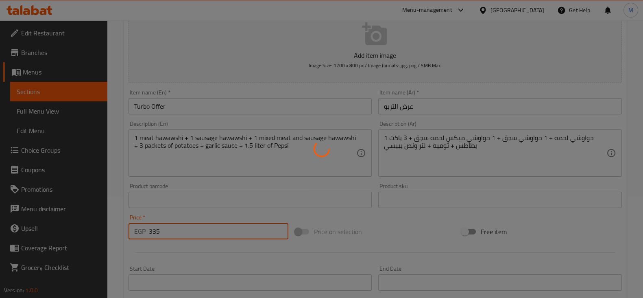
type input "0"
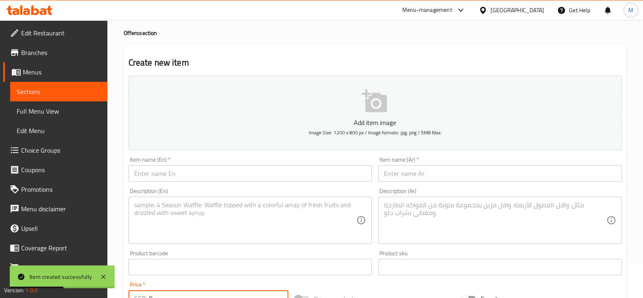
scroll to position [0, 0]
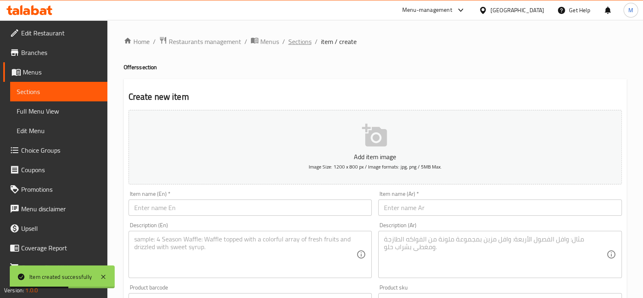
click at [299, 42] on span "Sections" at bounding box center [299, 42] width 23 height 10
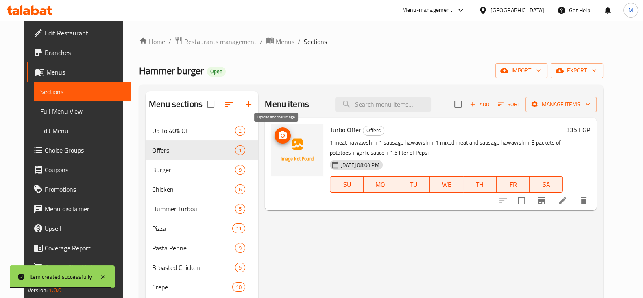
click at [279, 135] on icon "upload picture" at bounding box center [283, 134] width 8 height 7
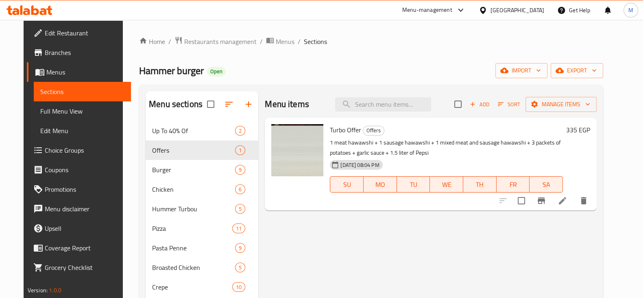
click at [45, 52] on span "Branches" at bounding box center [85, 53] width 80 height 10
